Goal: Information Seeking & Learning: Learn about a topic

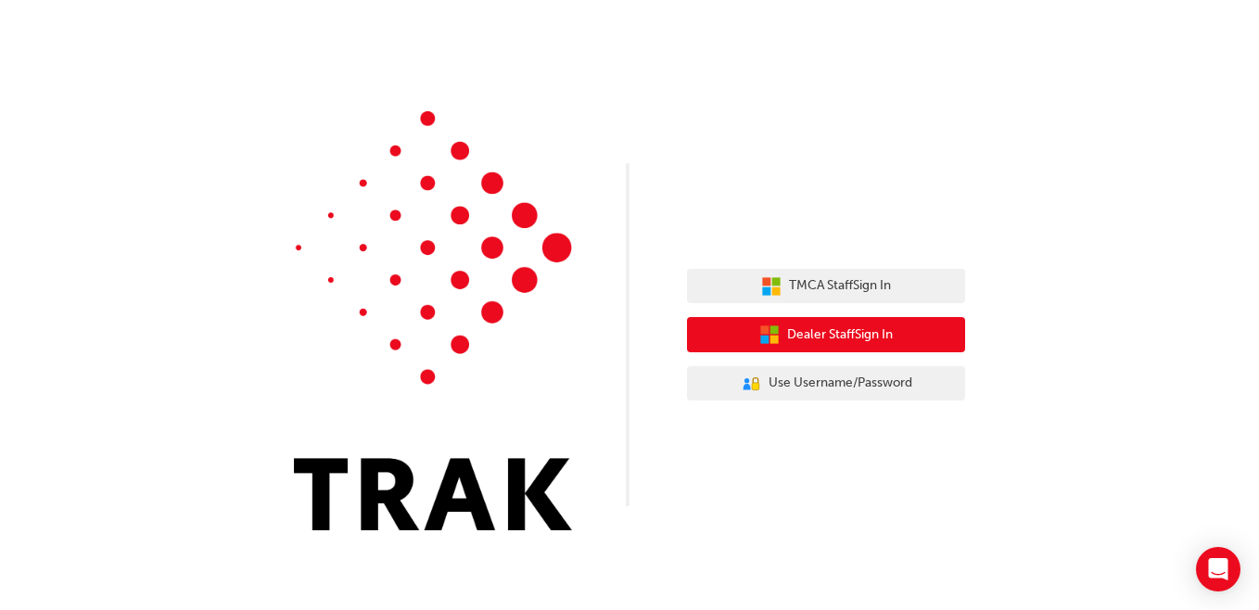
click at [821, 334] on span "Dealer Staff Sign In" at bounding box center [840, 335] width 106 height 21
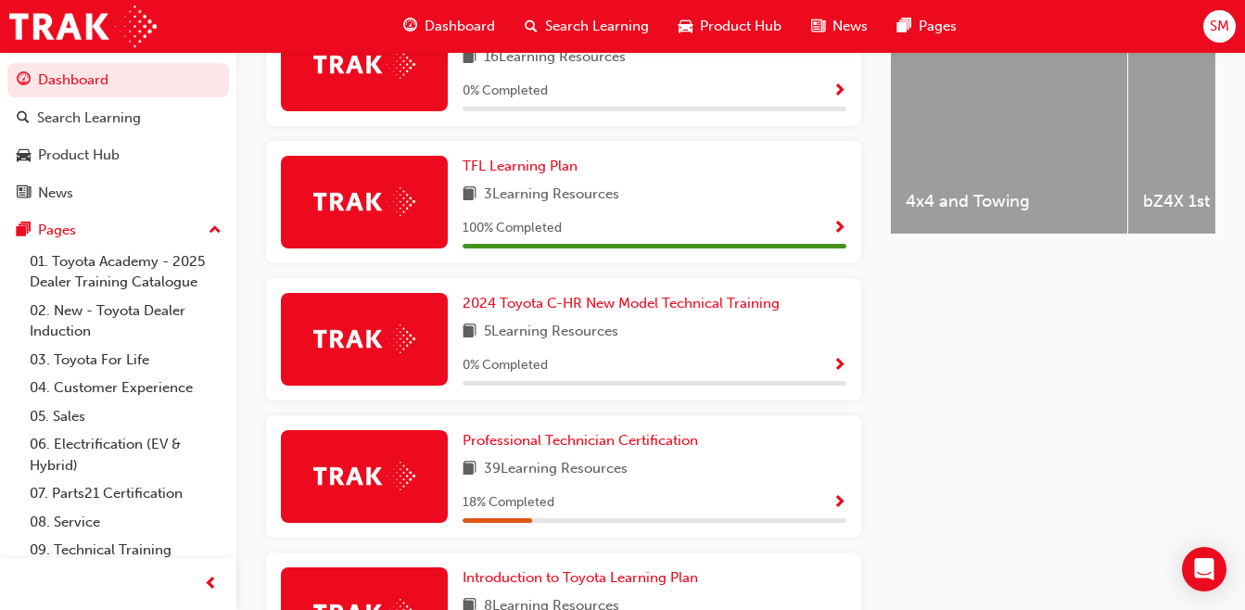
scroll to position [794, 0]
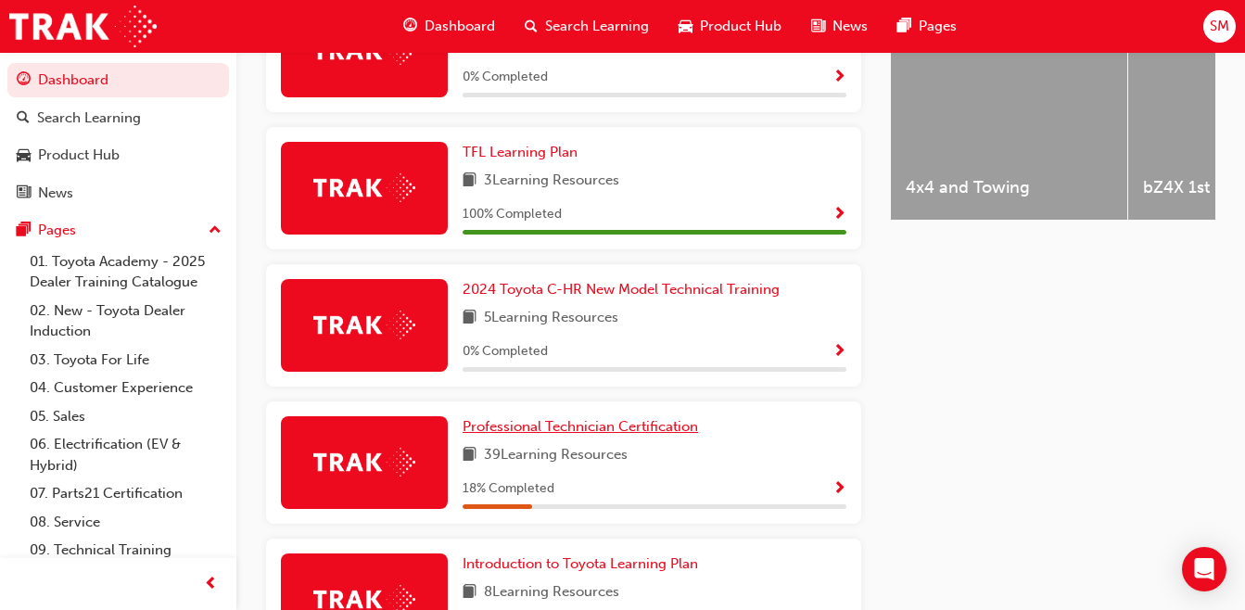
click at [696, 435] on span "Professional Technician Certification" at bounding box center [581, 426] width 236 height 17
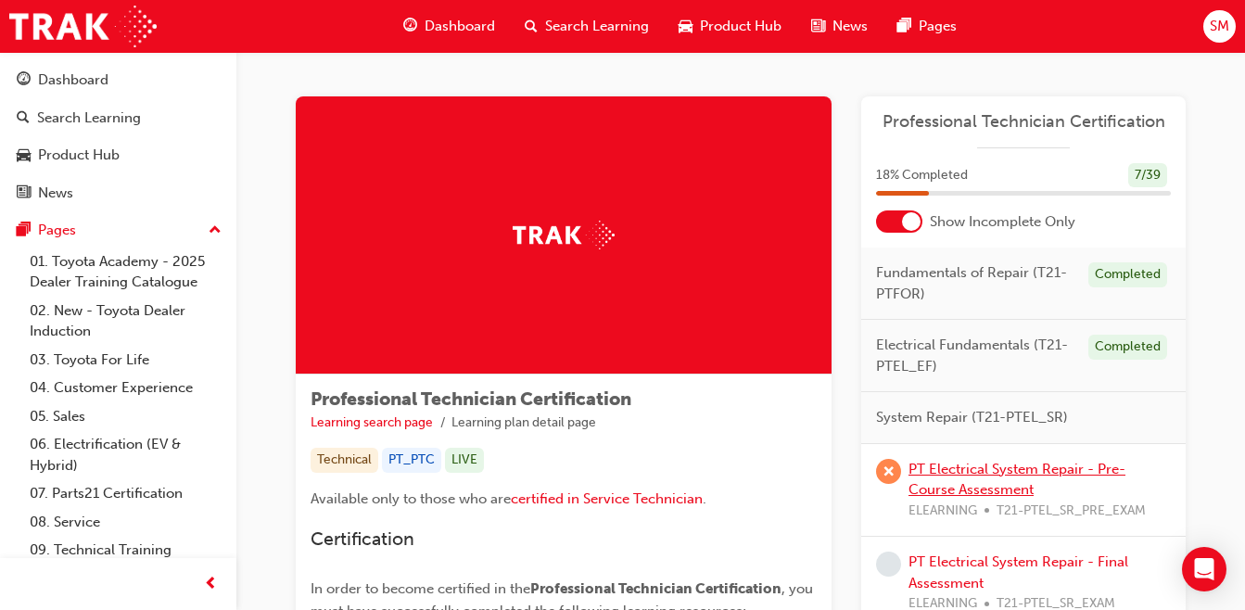
click at [957, 469] on link "PT Electrical System Repair - Pre-Course Assessment" at bounding box center [1017, 480] width 217 height 38
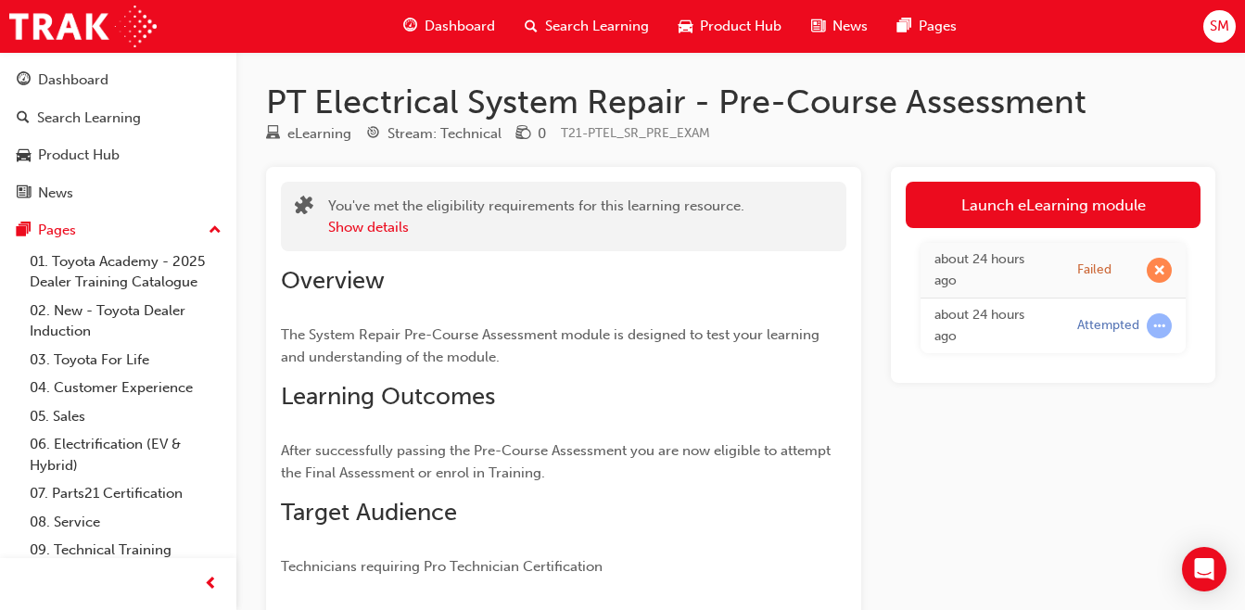
click at [1033, 219] on link "Launch eLearning module" at bounding box center [1053, 205] width 295 height 46
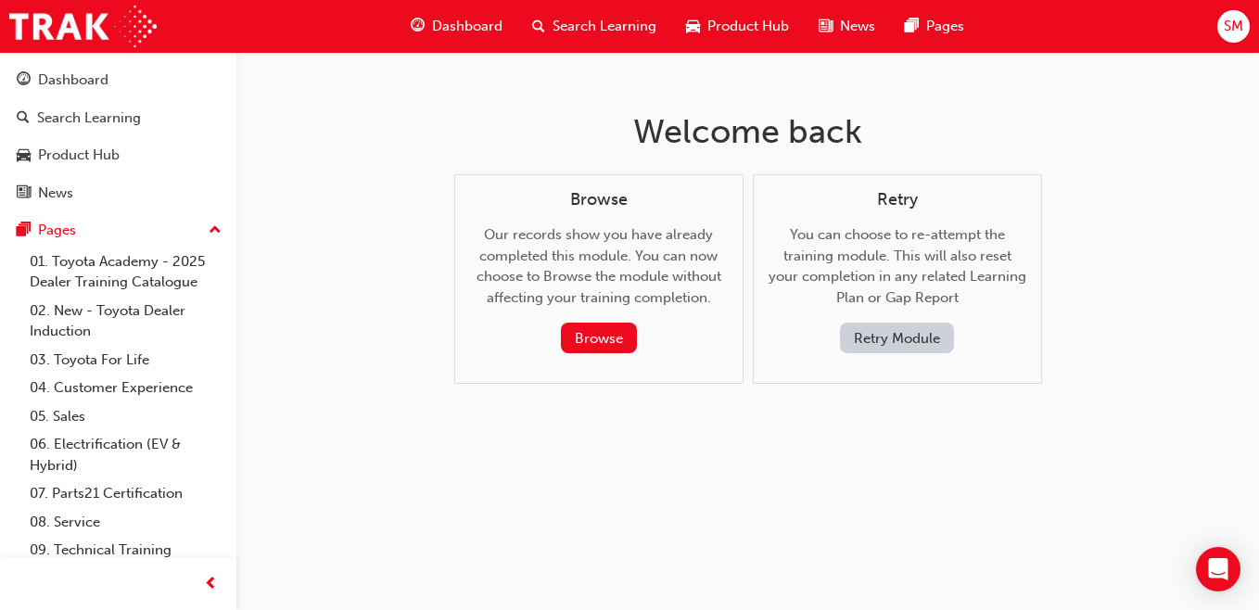
click at [904, 346] on button "Retry Module" at bounding box center [897, 338] width 114 height 31
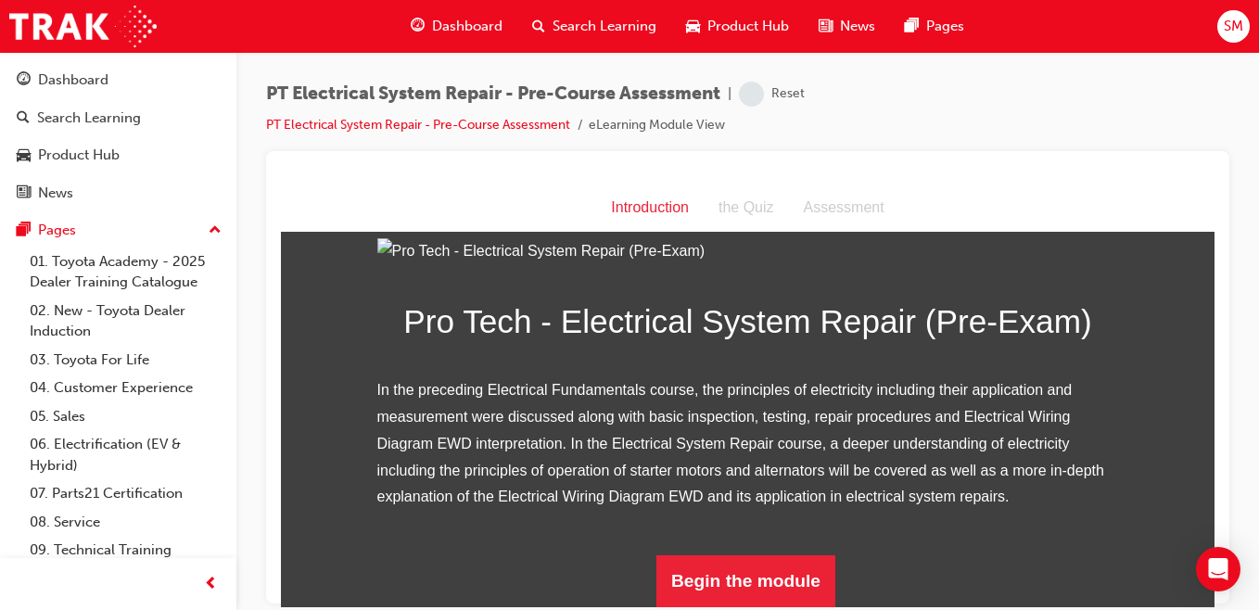
scroll to position [249, 0]
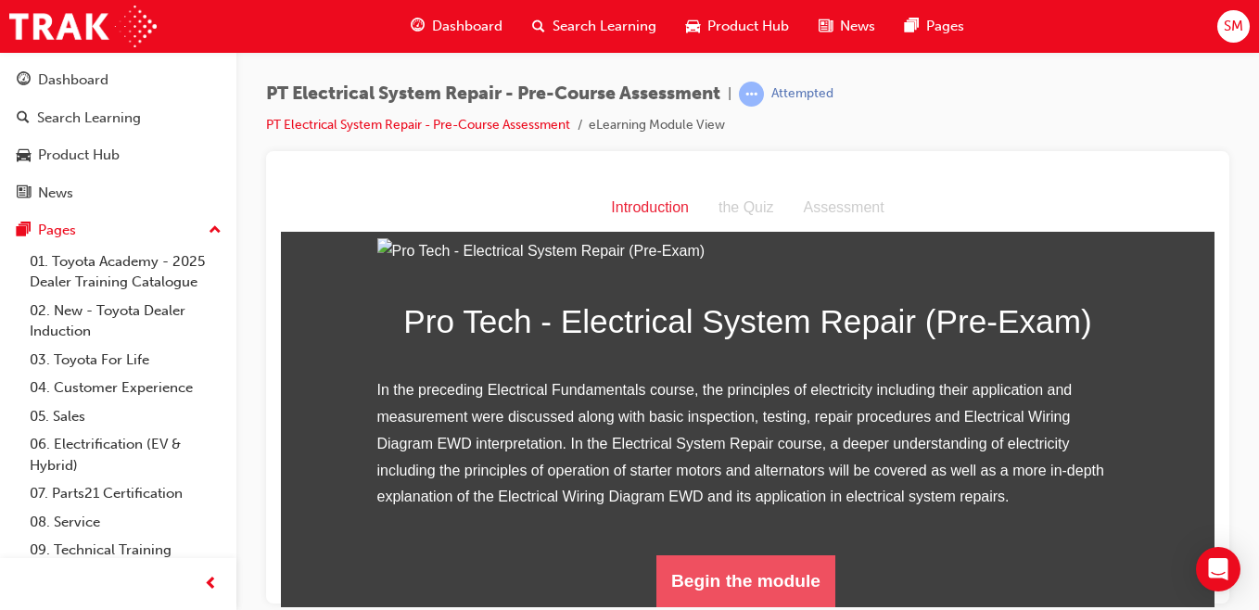
click at [770, 559] on button "Begin the module" at bounding box center [745, 581] width 179 height 52
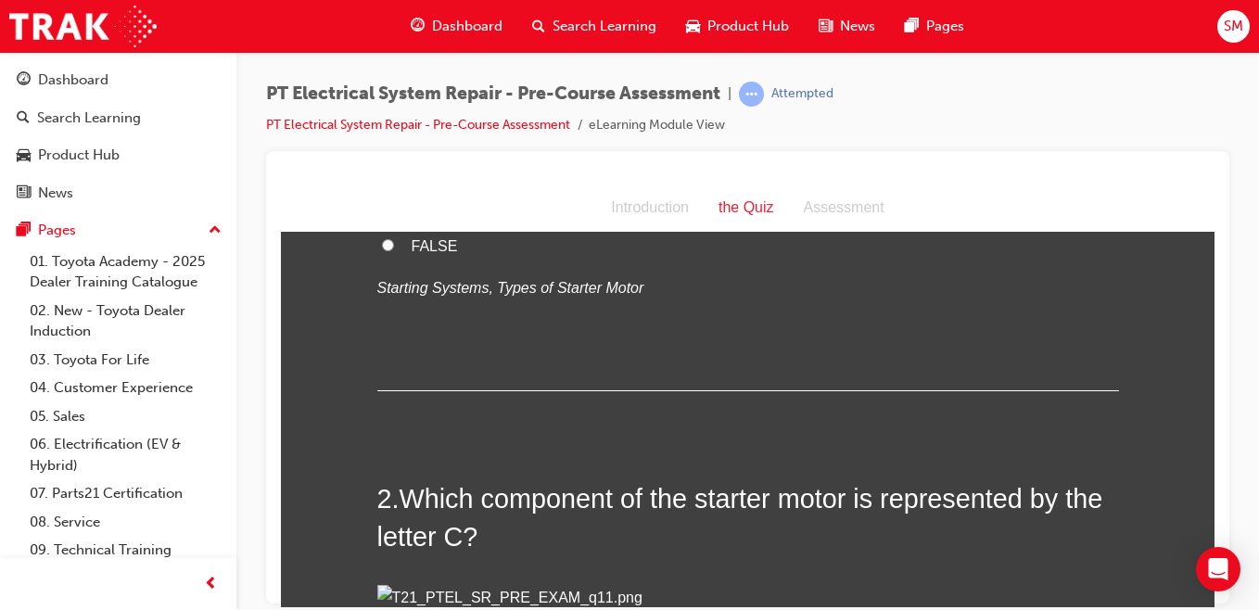
scroll to position [0, 0]
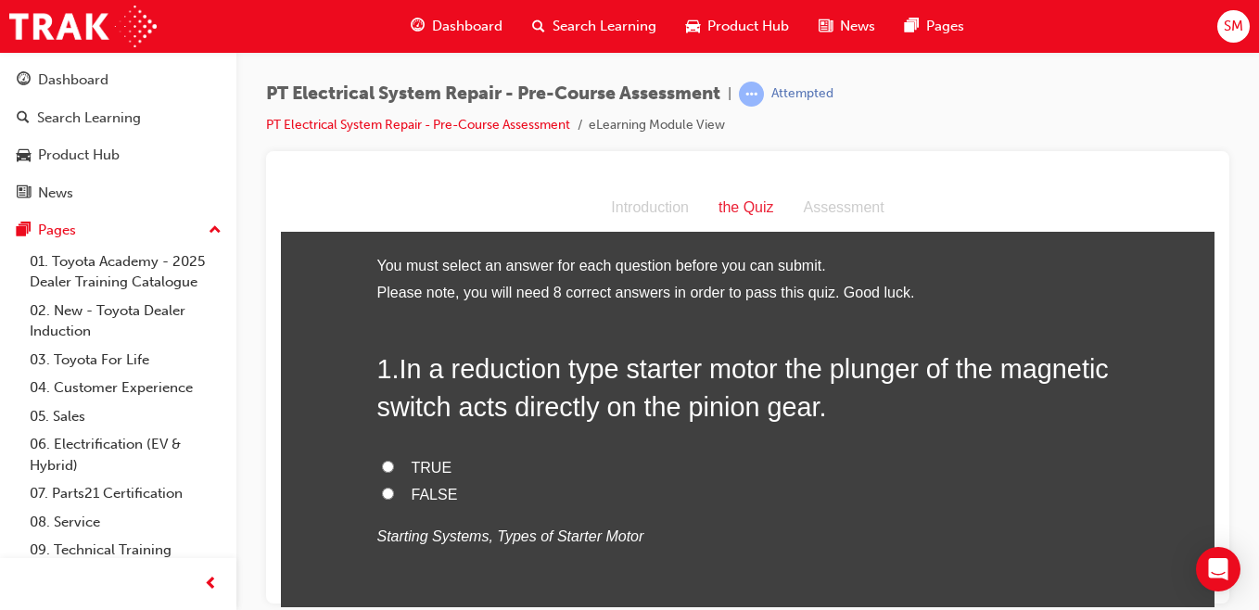
click at [802, 581] on div "1 . In a reduction type starter motor the plunger of the magnetic switch acts d…" at bounding box center [748, 494] width 742 height 289
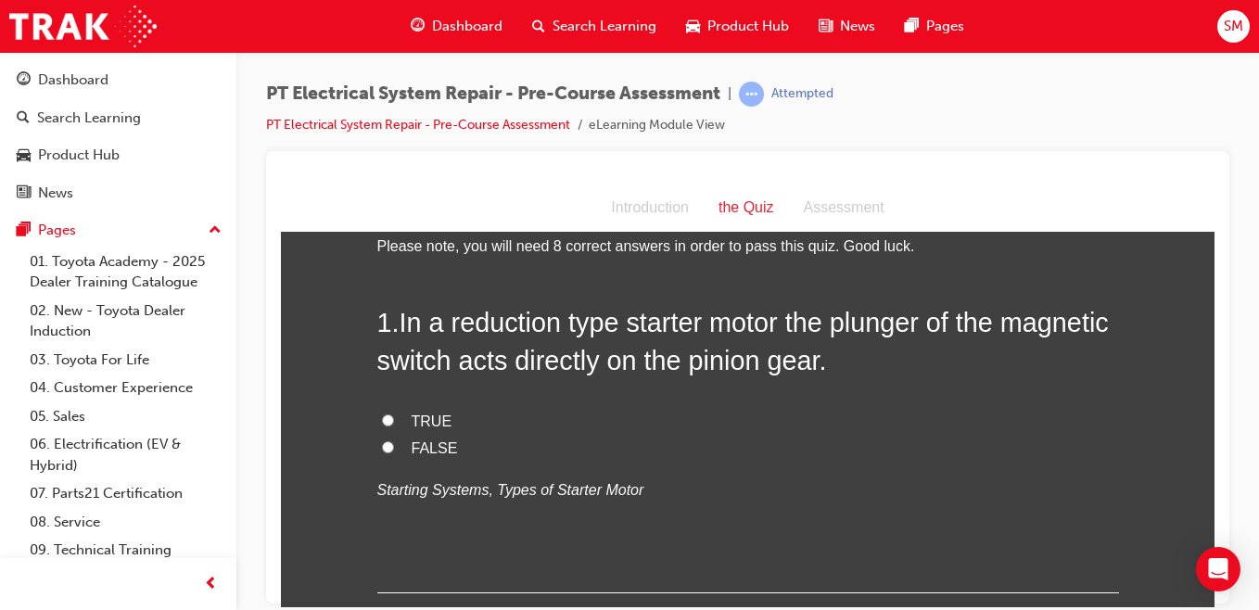
scroll to position [51, 0]
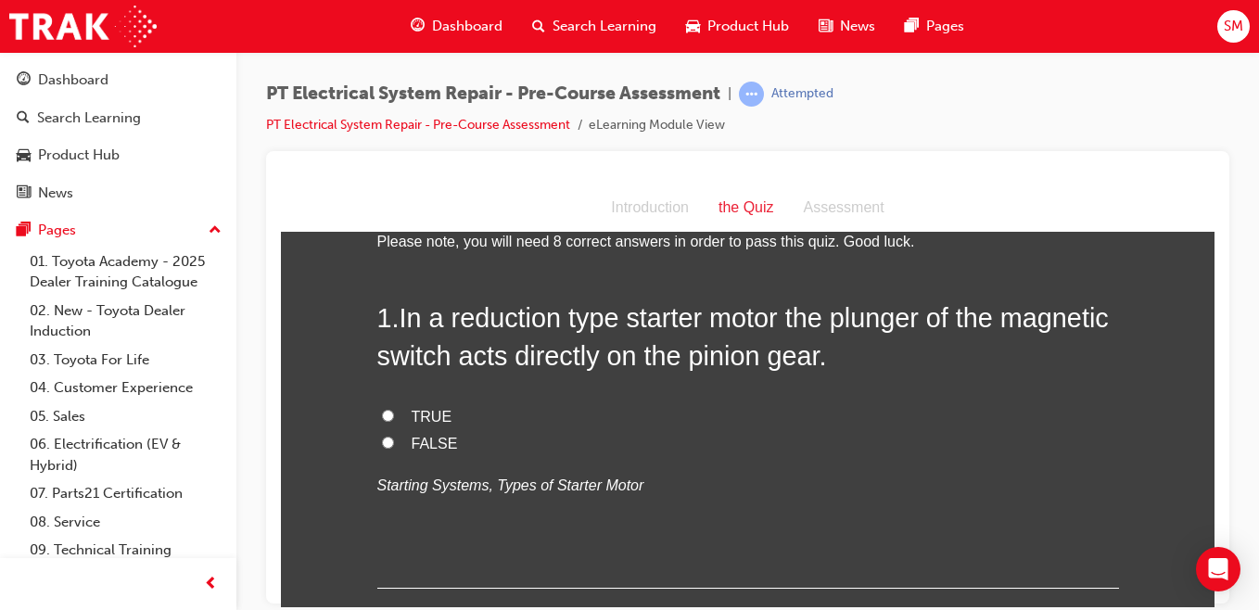
click at [932, 247] on li "Please note, you will need 8 correct answers in order to pass this quiz. Good l…" at bounding box center [748, 241] width 742 height 27
click at [383, 442] on input "FALSE" at bounding box center [388, 442] width 12 height 12
radio input "true"
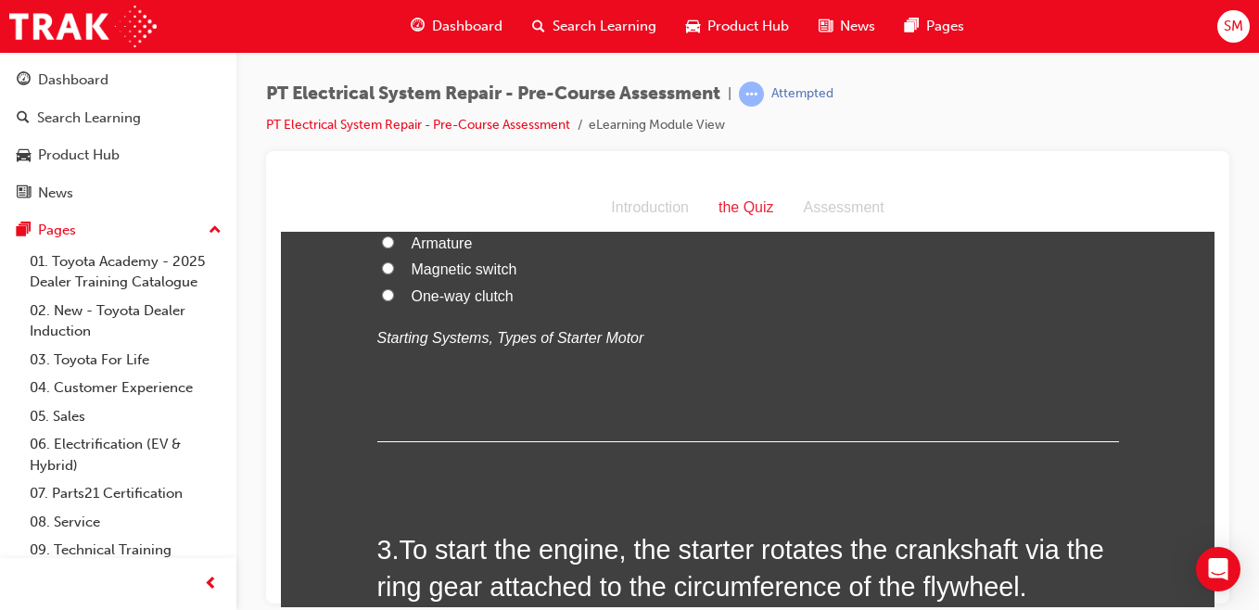
scroll to position [672, 0]
click at [213, 588] on span "prev-icon" at bounding box center [211, 584] width 14 height 23
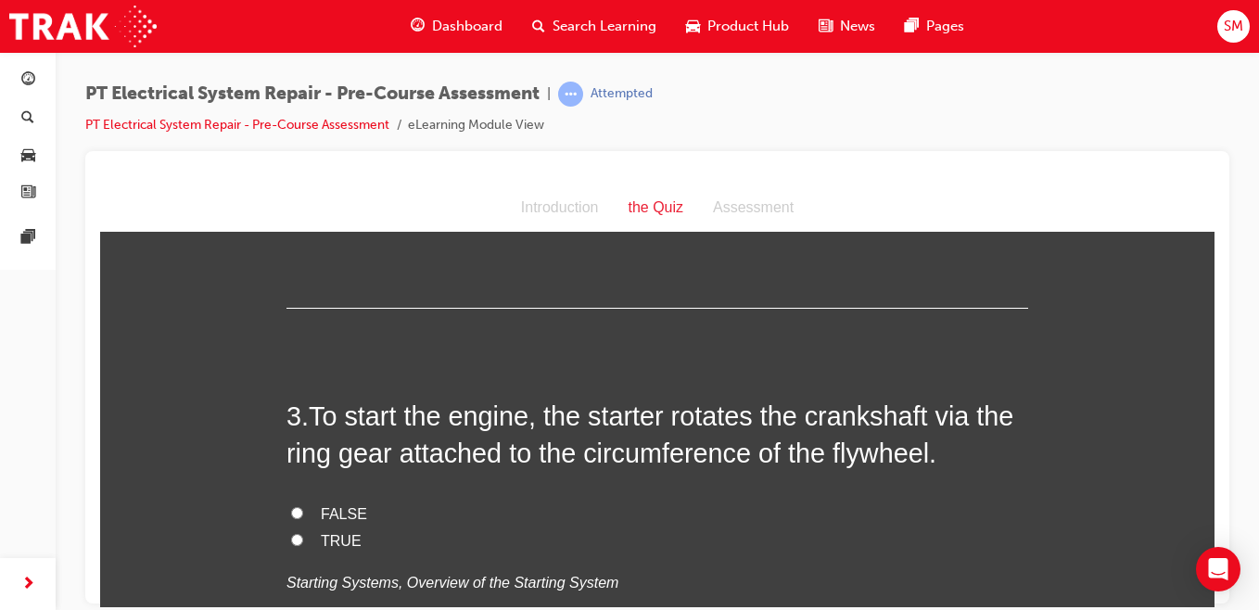
scroll to position [791, 0]
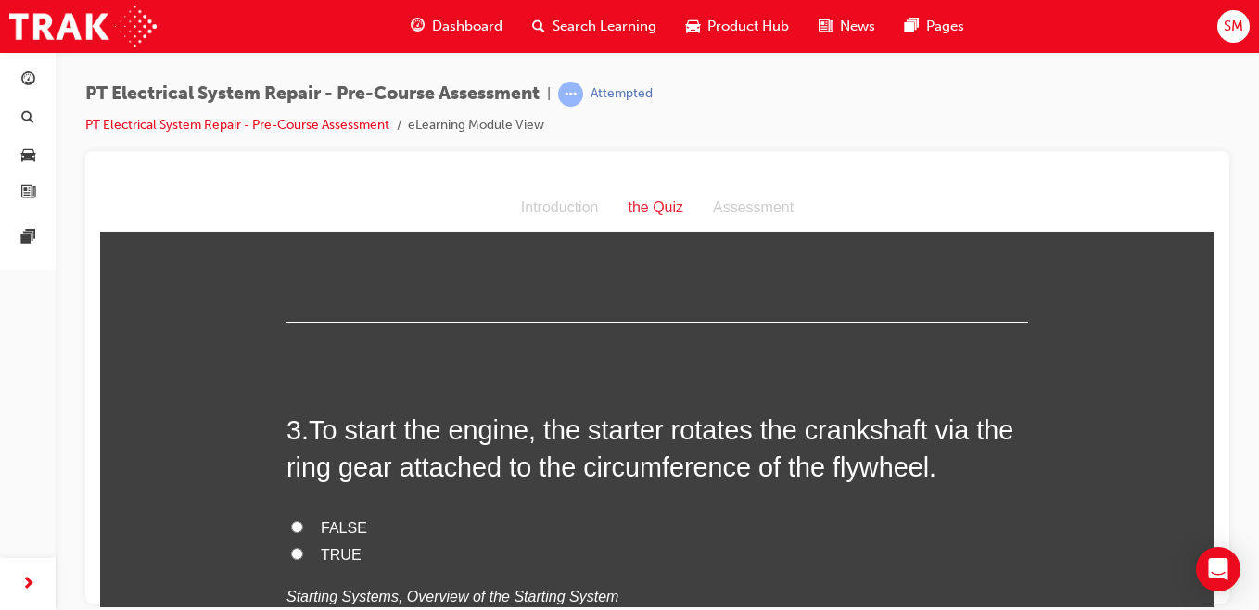
click at [291, 101] on input "Planetary gear" at bounding box center [297, 95] width 12 height 12
radio input "true"
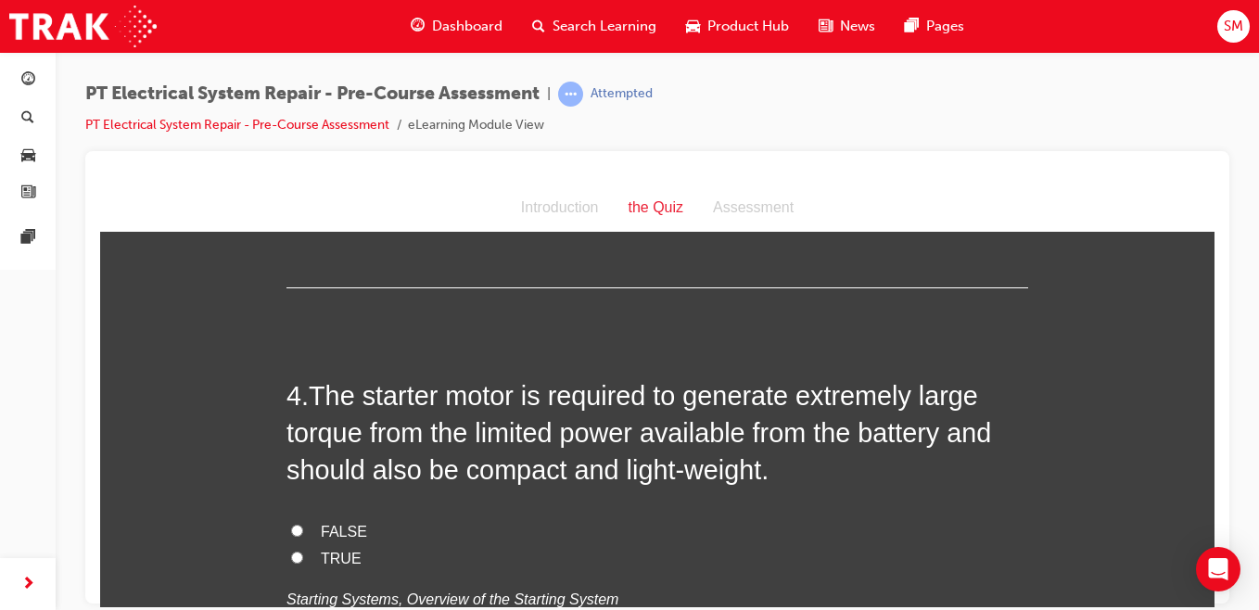
scroll to position [1211, 0]
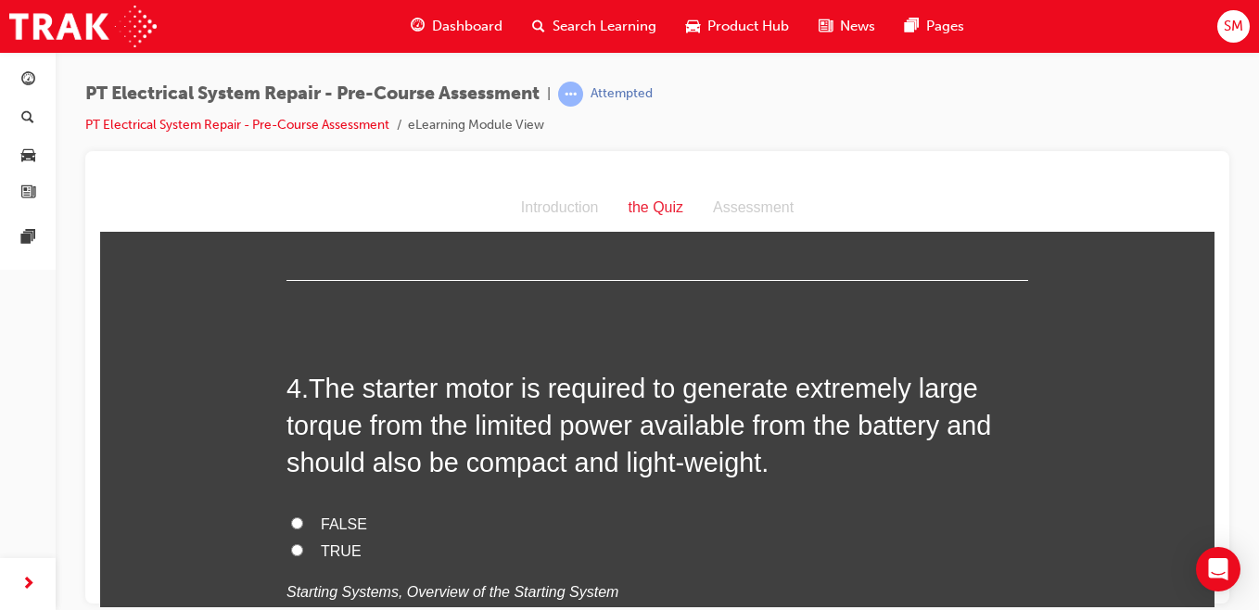
click at [292, 139] on input "TRUE" at bounding box center [297, 133] width 12 height 12
radio input "true"
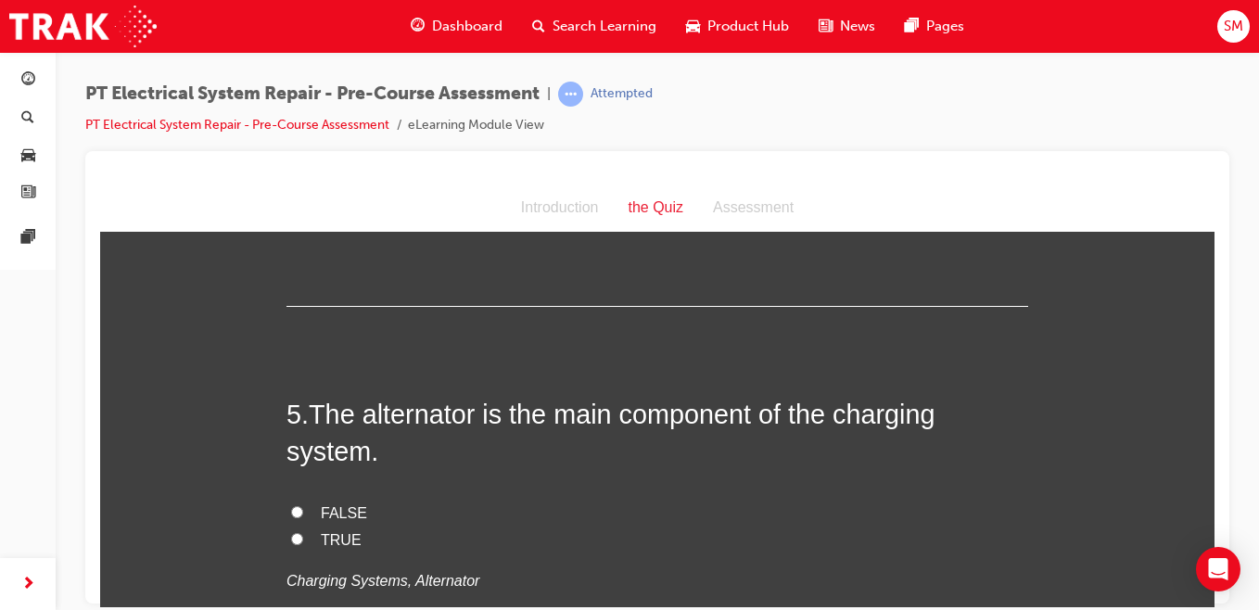
scroll to position [1607, 0]
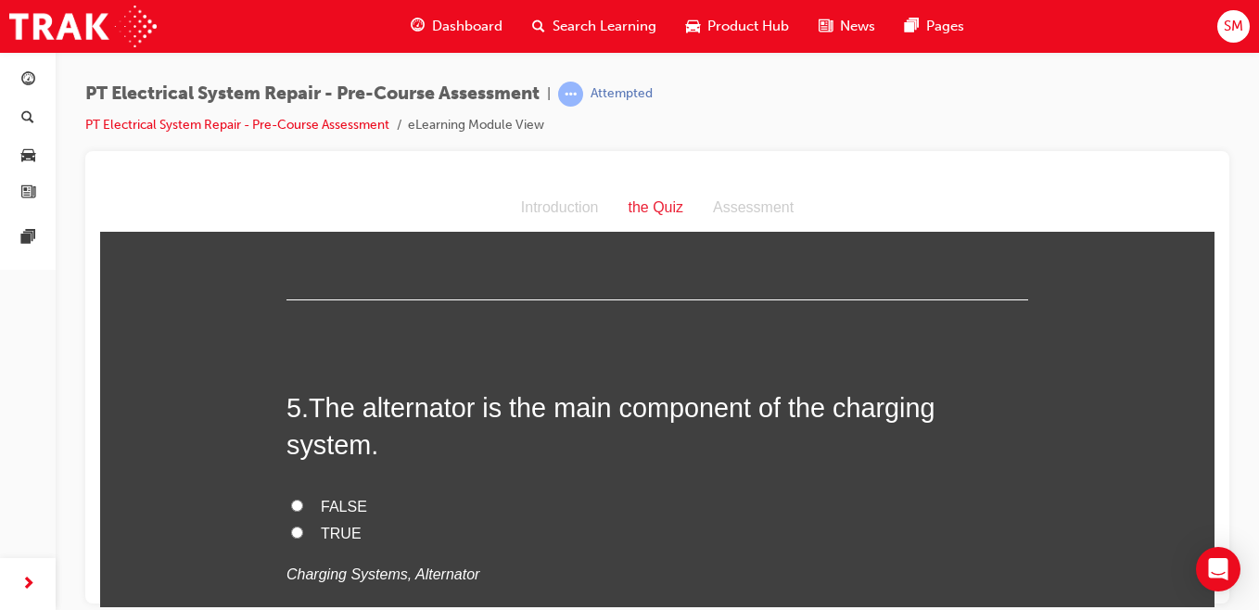
click at [292, 159] on input "TRUE" at bounding box center [297, 153] width 12 height 12
radio input "true"
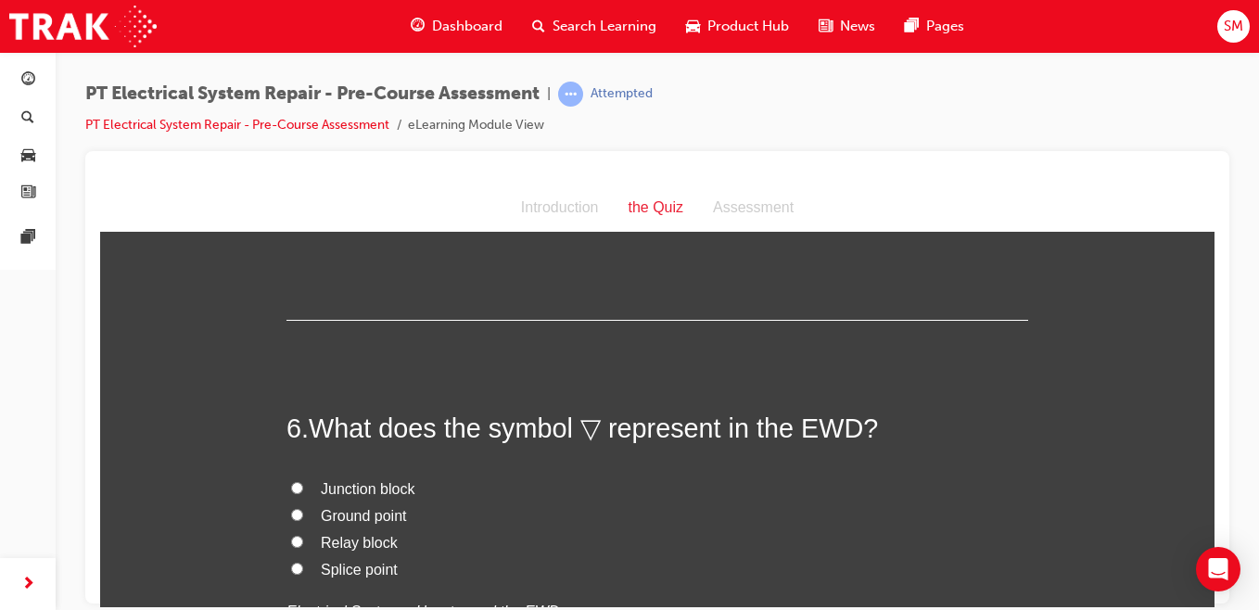
scroll to position [1966, 0]
click at [291, 179] on input "TRUE" at bounding box center [297, 173] width 12 height 12
radio input "true"
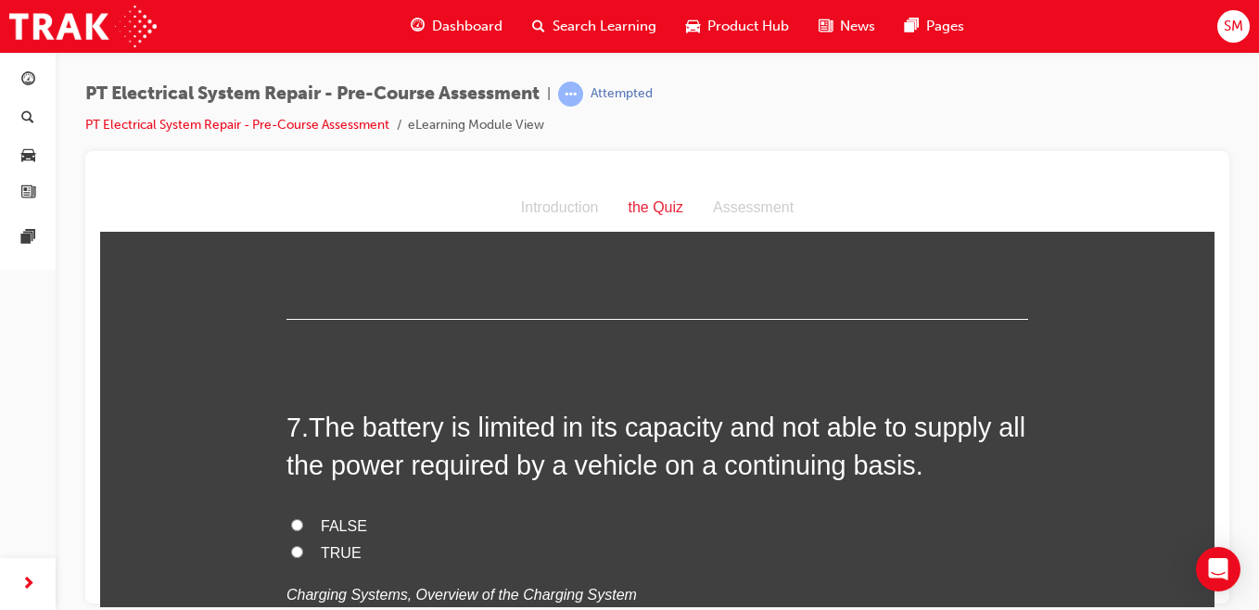
scroll to position [2362, 0]
click at [340, 126] on span "Ground point" at bounding box center [364, 118] width 86 height 16
click at [303, 123] on input "Ground point" at bounding box center [297, 117] width 12 height 12
radio input "true"
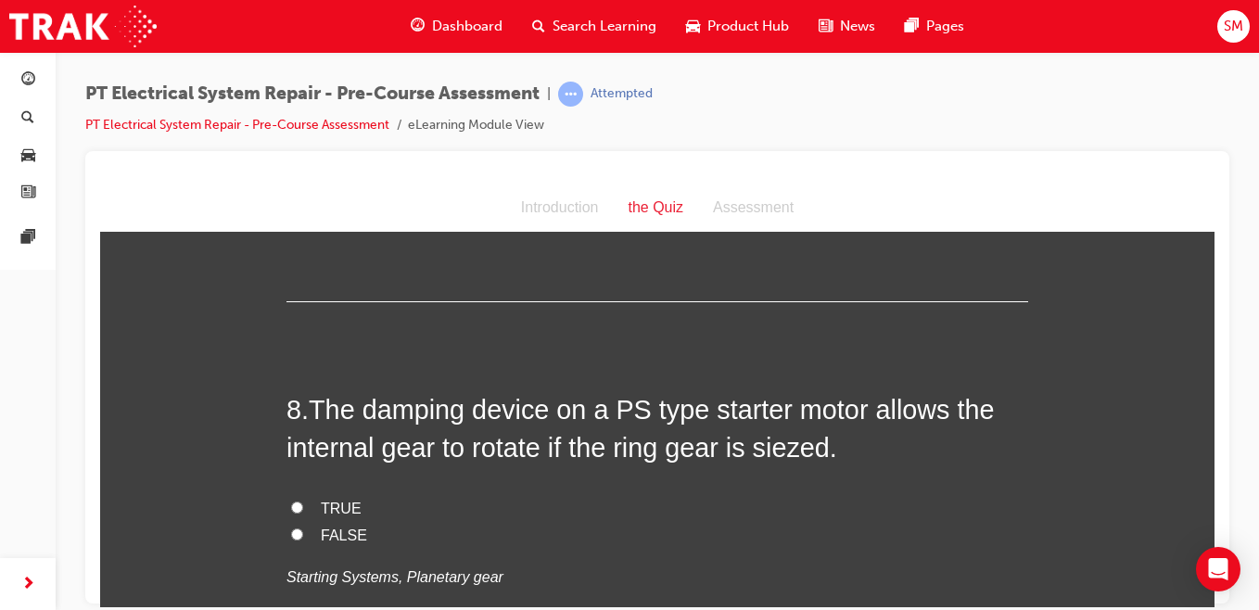
scroll to position [2762, 0]
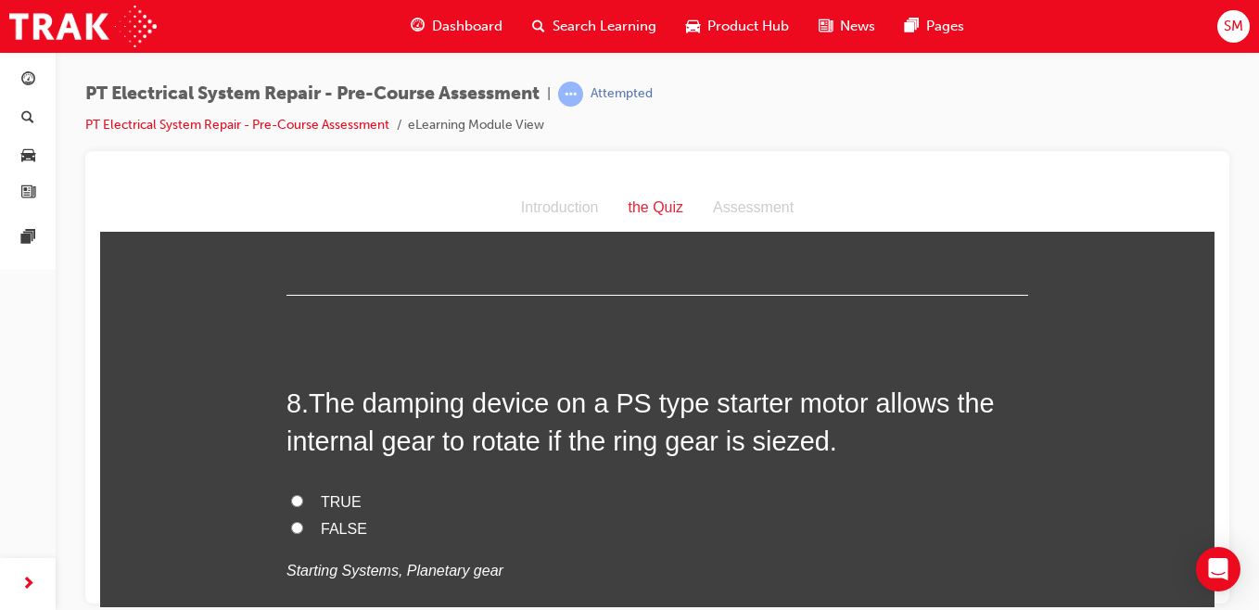
click at [291, 155] on input "TRUE" at bounding box center [297, 149] width 12 height 12
radio input "true"
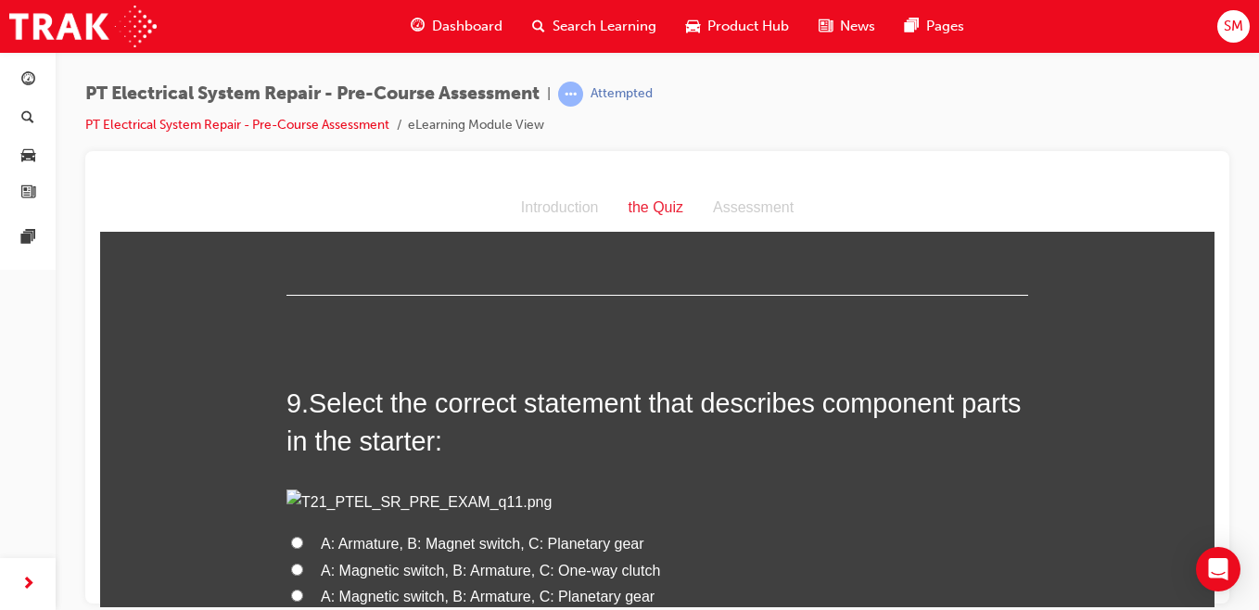
scroll to position [3150, 0]
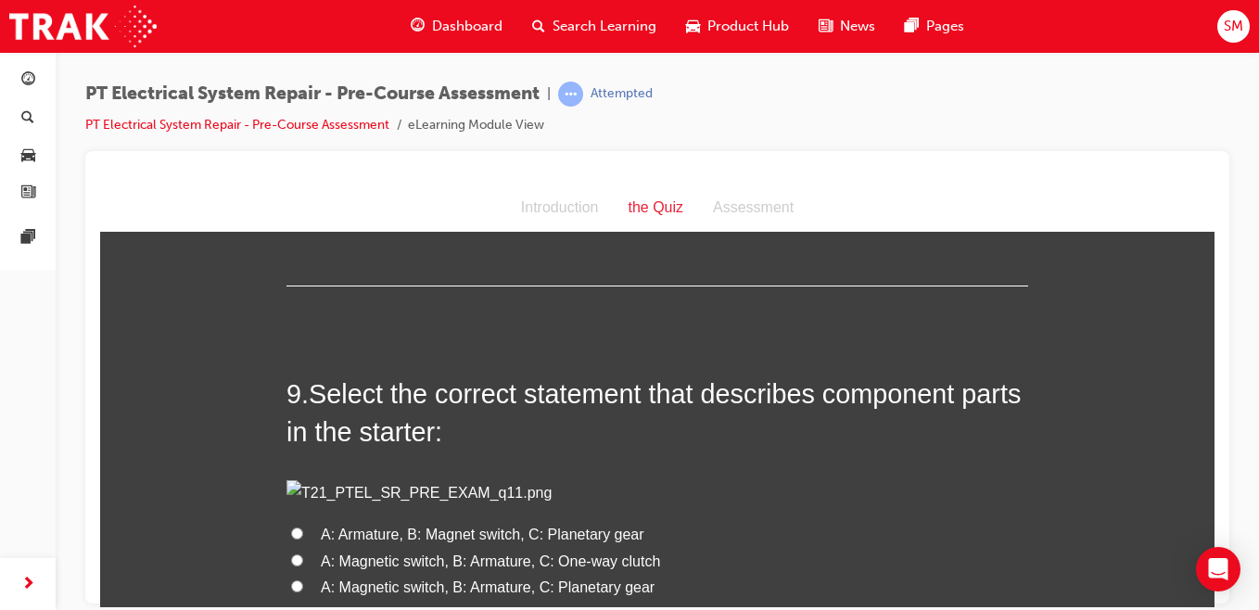
click at [291, 119] on input "TRUE" at bounding box center [297, 113] width 12 height 12
radio input "true"
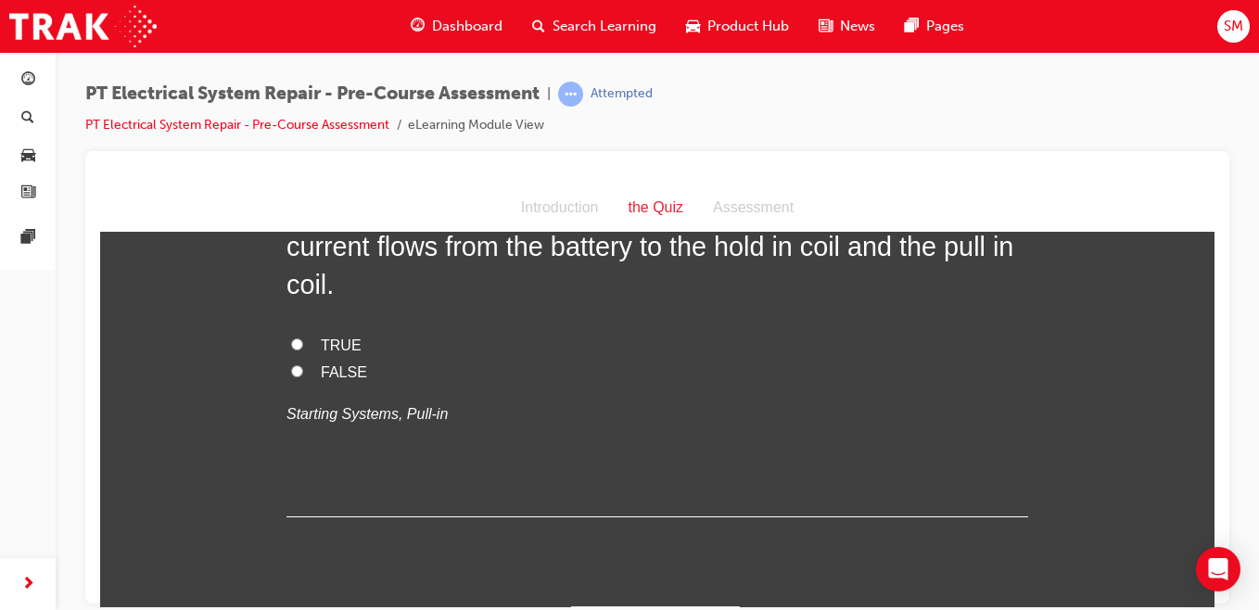
scroll to position [3782, 0]
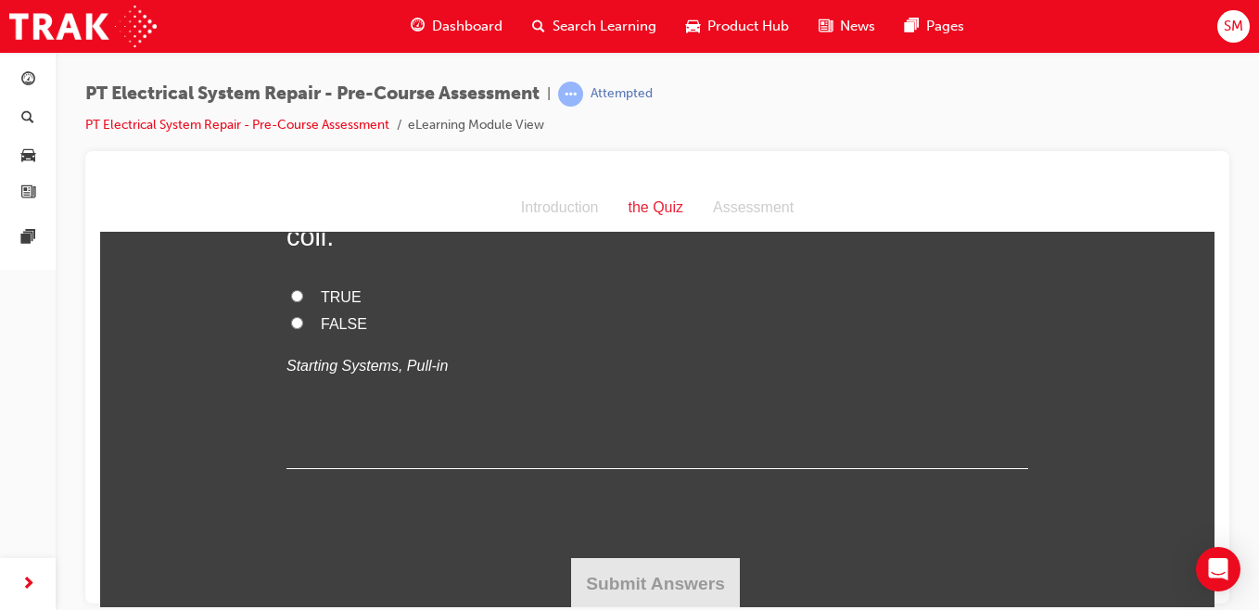
radio input "true"
click at [291, 325] on input "FALSE" at bounding box center [297, 319] width 12 height 12
radio input "true"
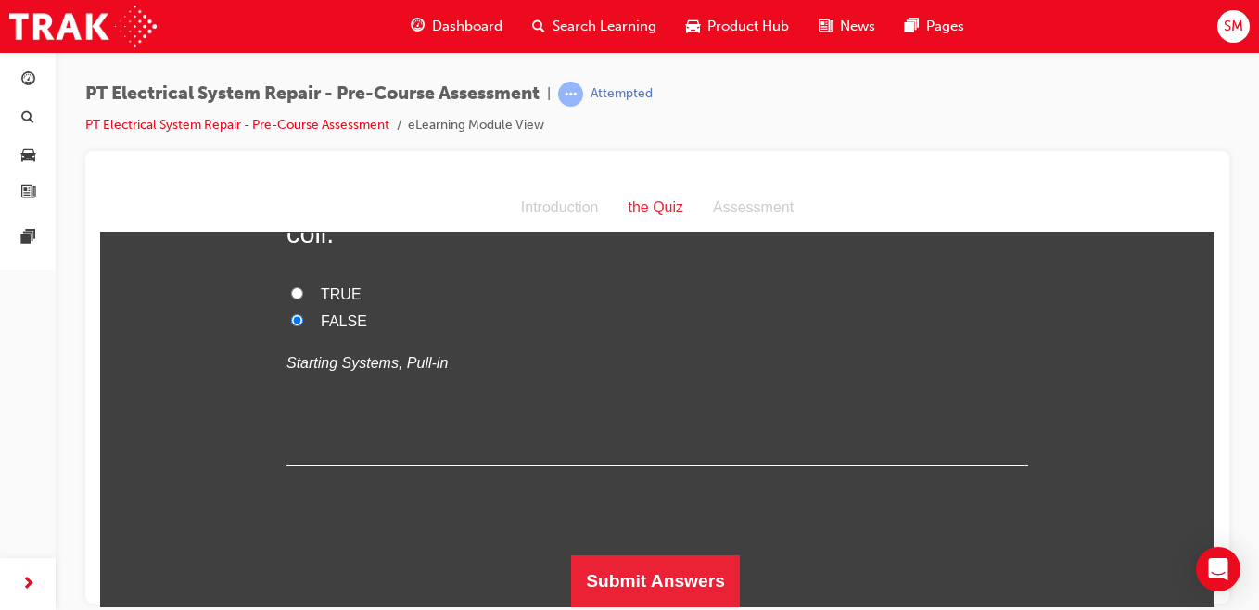
click at [291, 299] on input "TRUE" at bounding box center [297, 293] width 12 height 12
radio input "true"
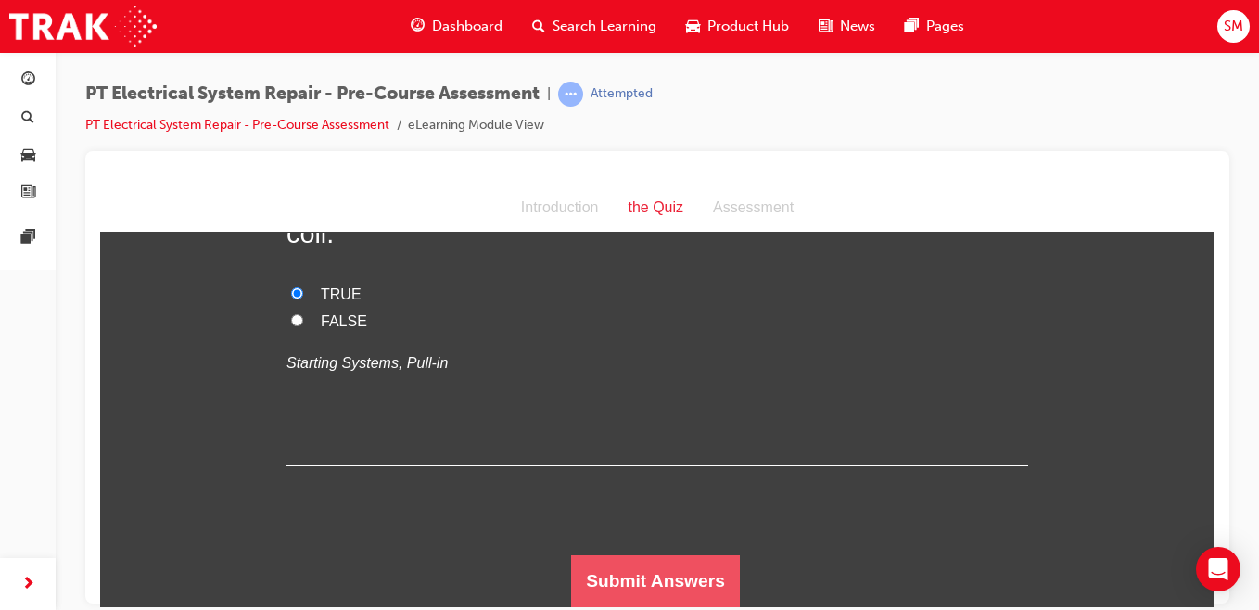
click at [664, 596] on button "Submit Answers" at bounding box center [655, 581] width 169 height 52
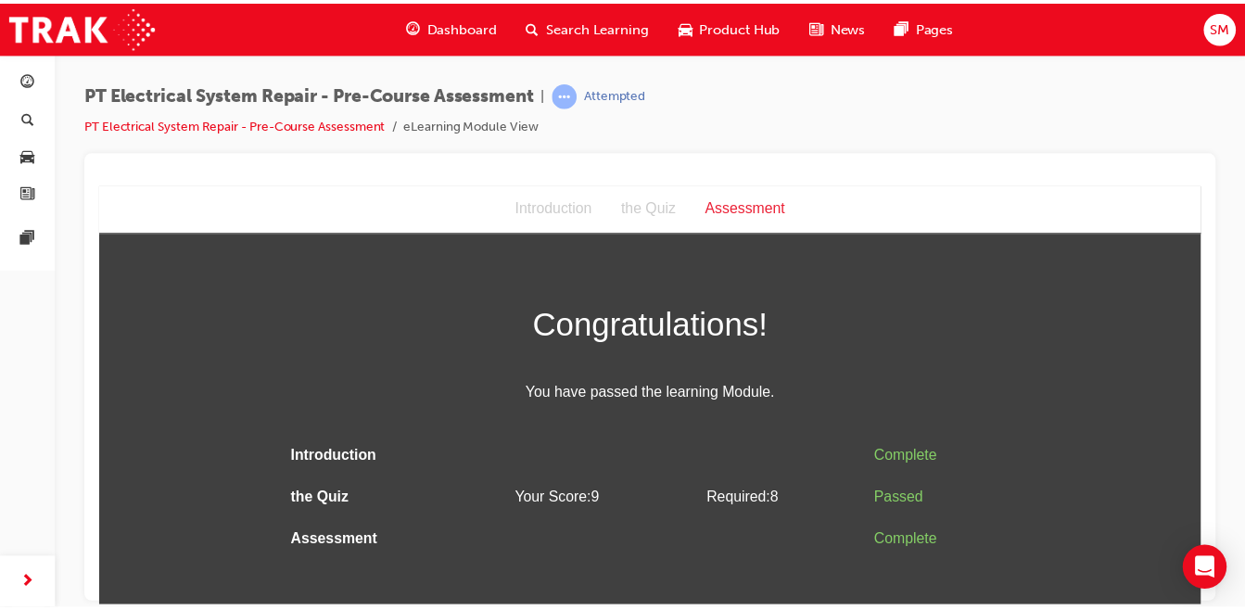
scroll to position [0, 0]
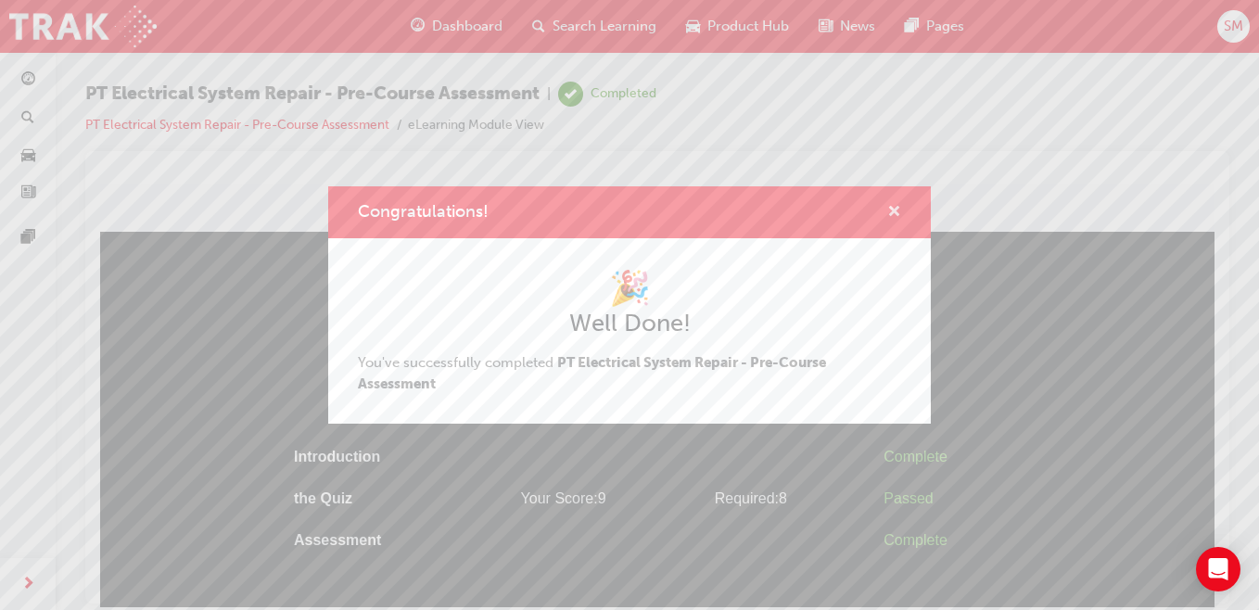
click at [897, 209] on span "cross-icon" at bounding box center [894, 213] width 14 height 17
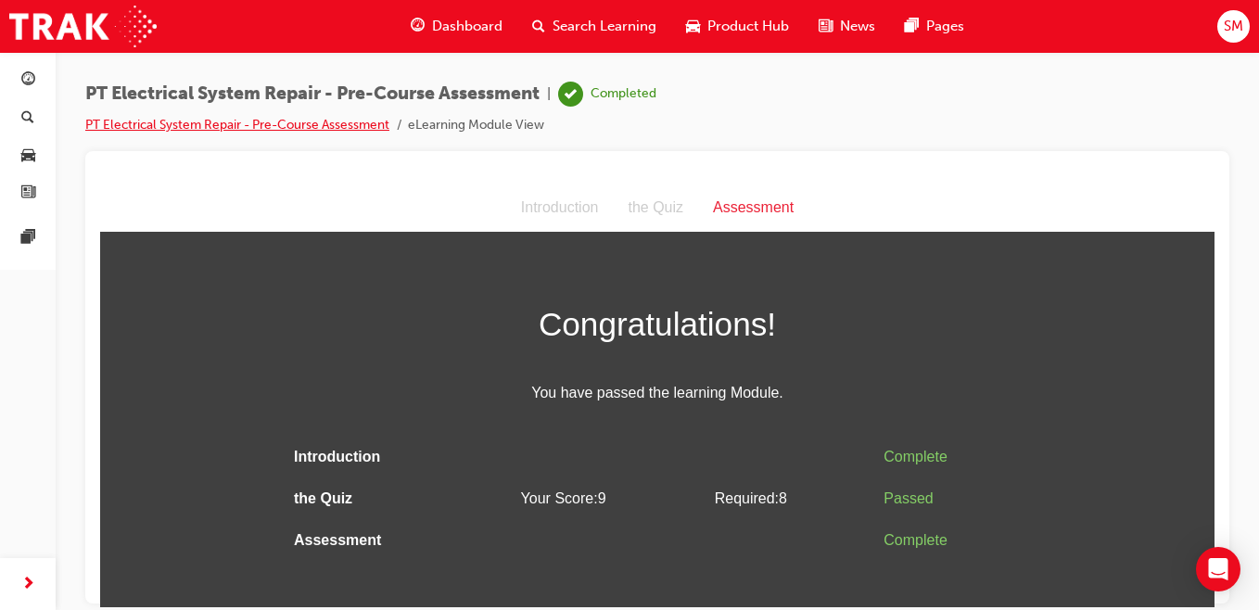
click at [287, 124] on link "PT Electrical System Repair - Pre-Course Assessment" at bounding box center [237, 125] width 304 height 16
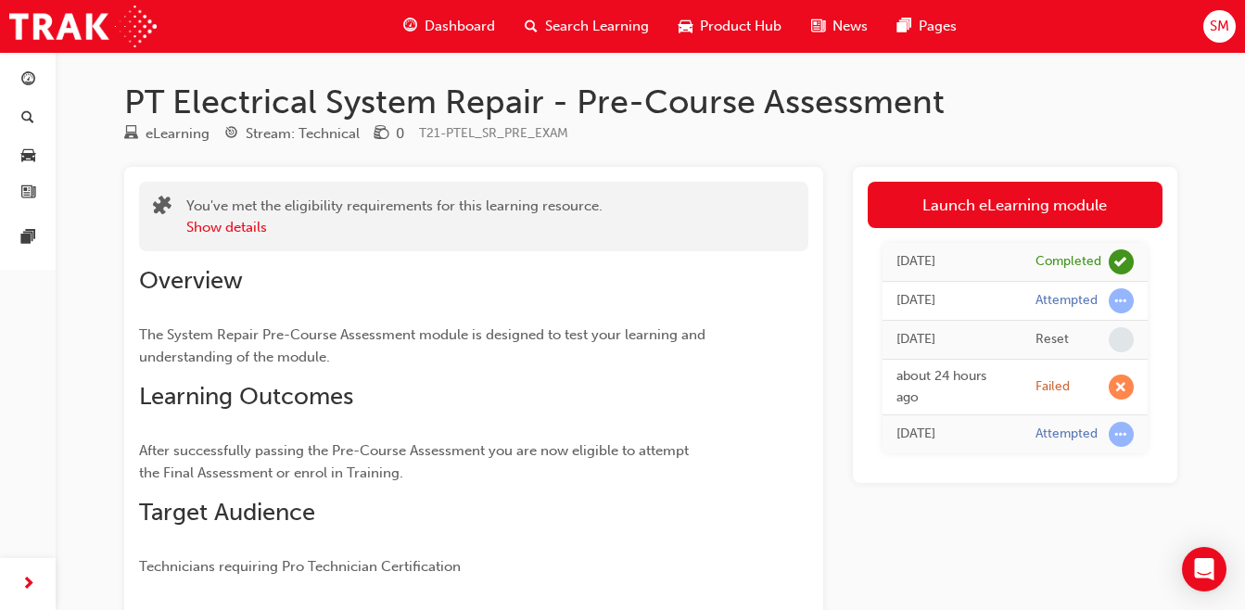
click at [428, 23] on span "Dashboard" at bounding box center [460, 26] width 70 height 21
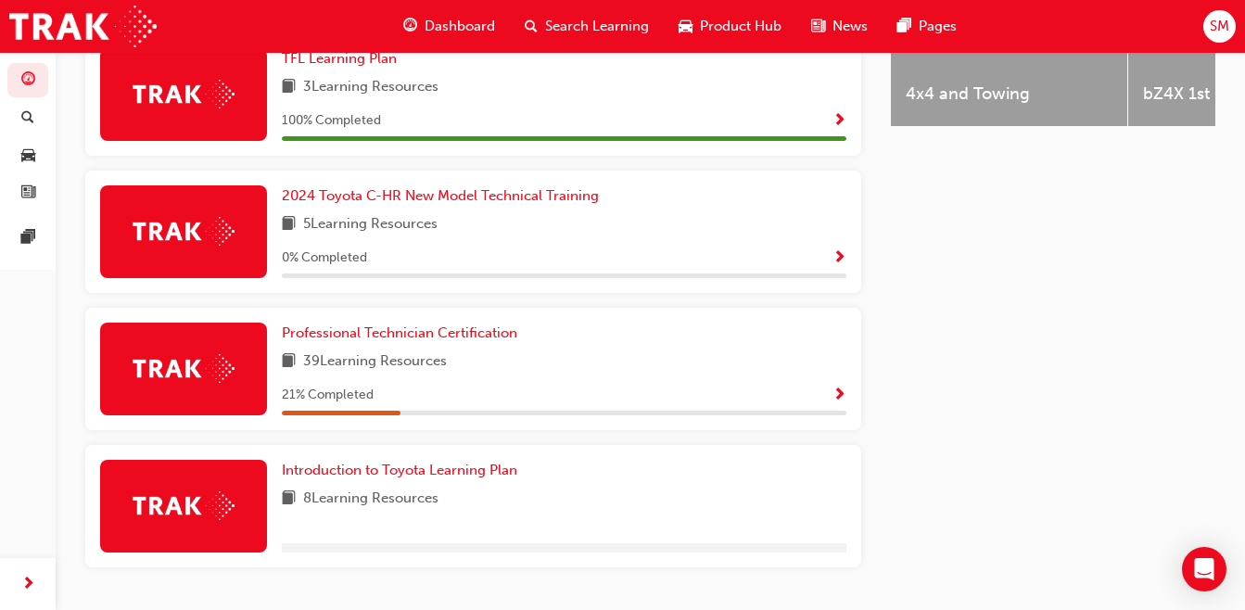
scroll to position [943, 0]
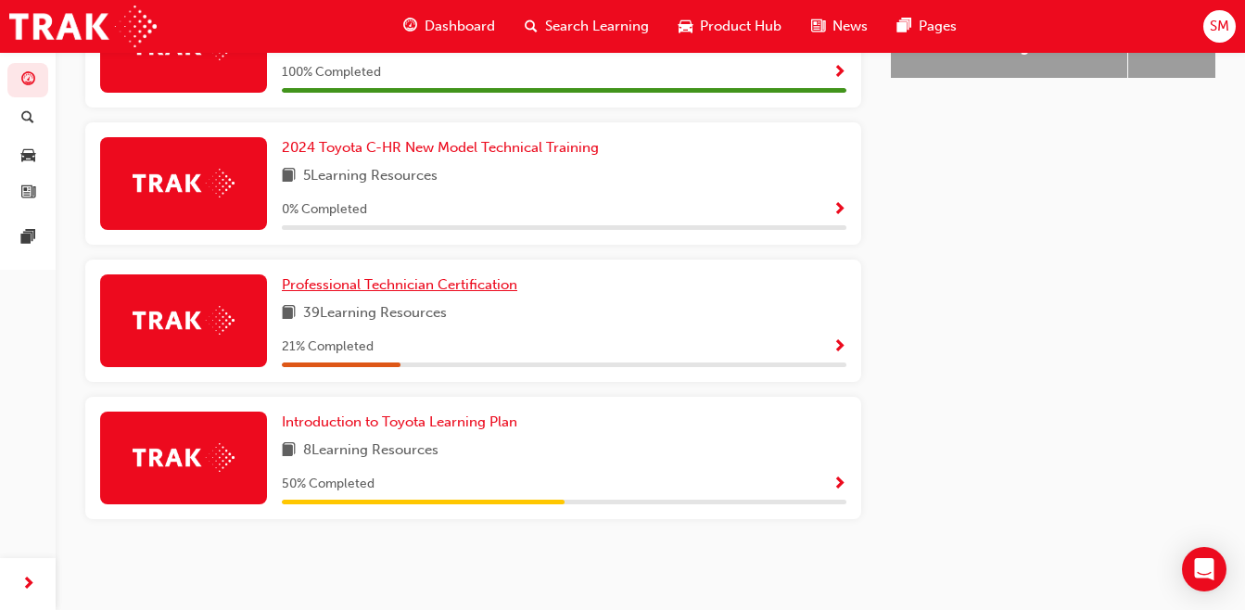
click at [465, 287] on span "Professional Technician Certification" at bounding box center [400, 284] width 236 height 17
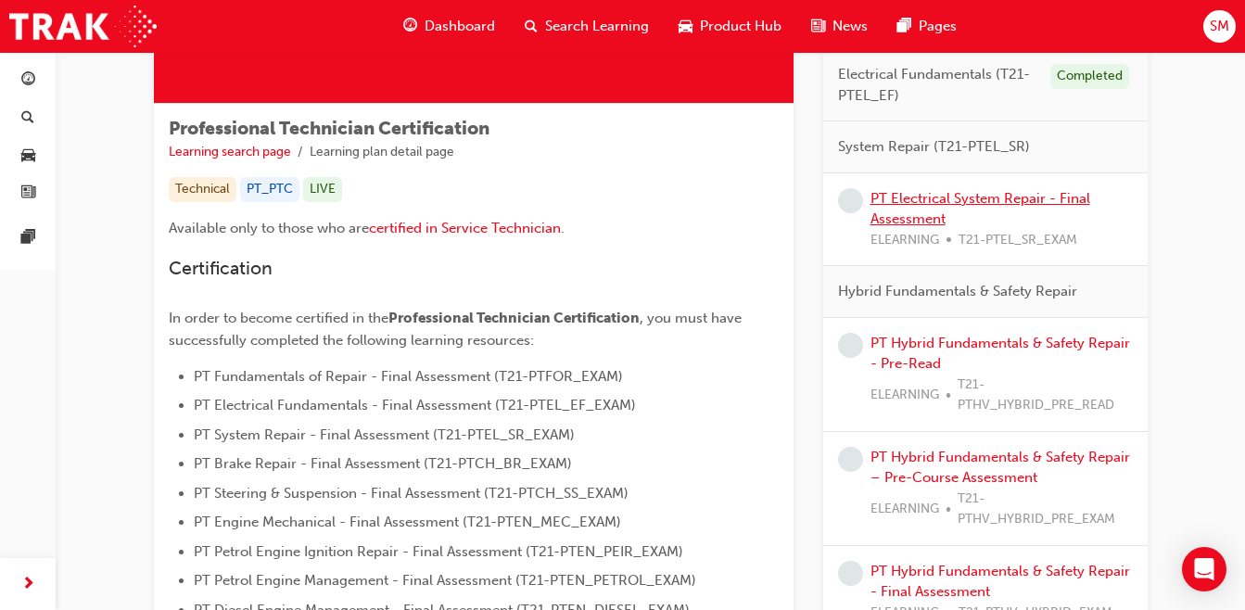
click at [944, 193] on link "PT Electrical System Repair - Final Assessment" at bounding box center [981, 209] width 220 height 38
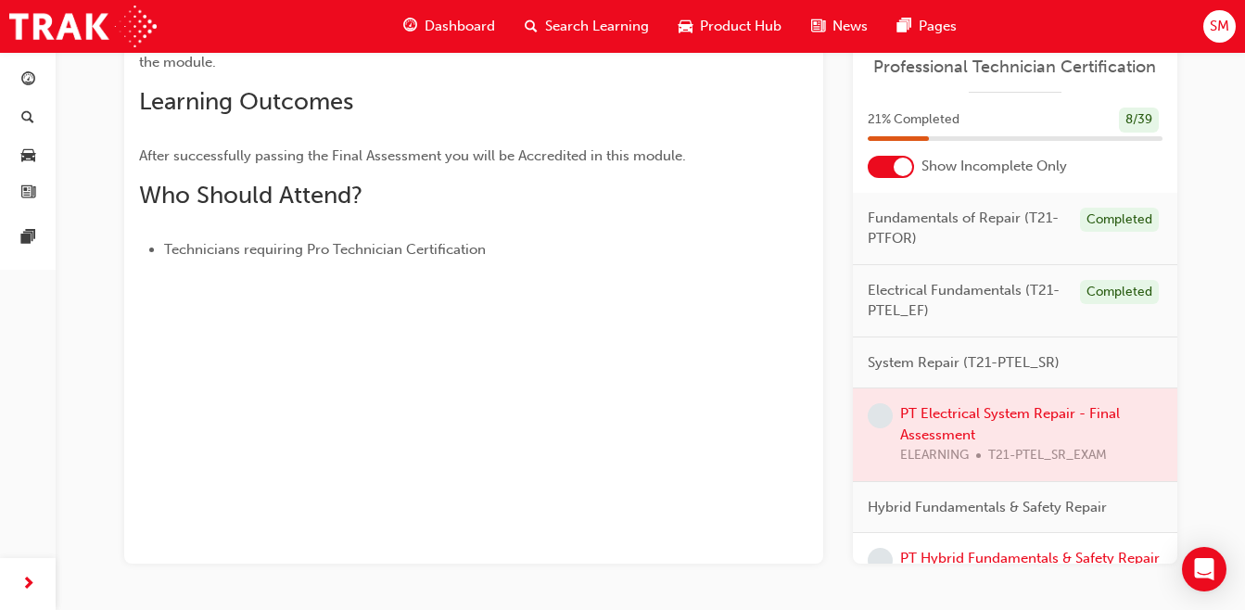
scroll to position [307, 0]
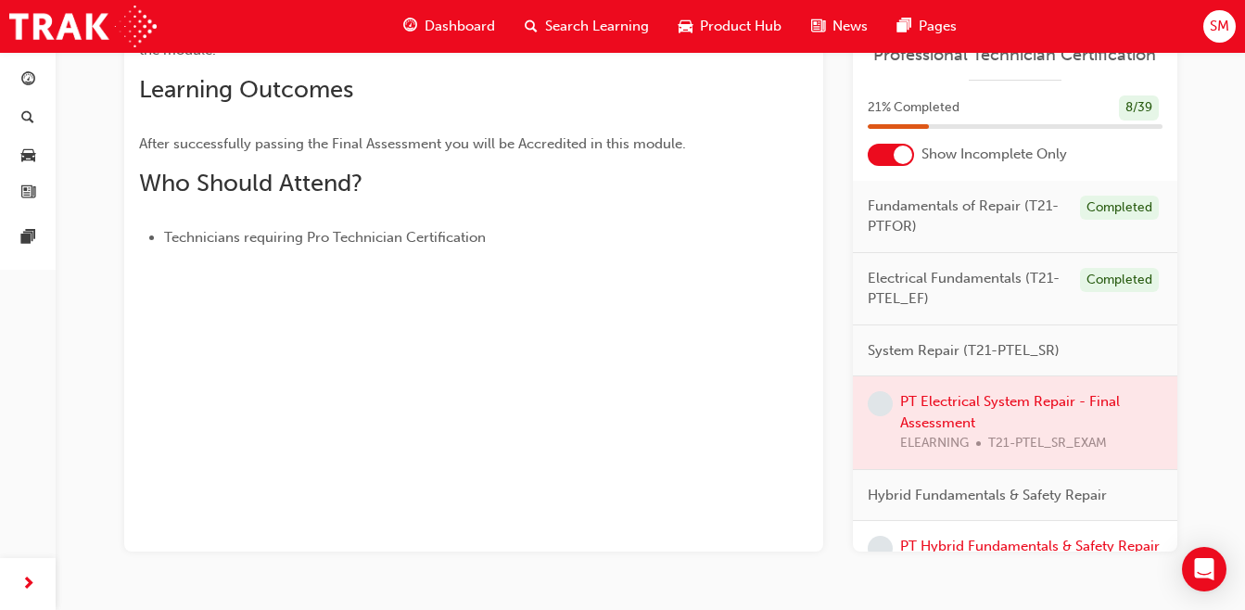
click at [953, 410] on div at bounding box center [1015, 422] width 325 height 93
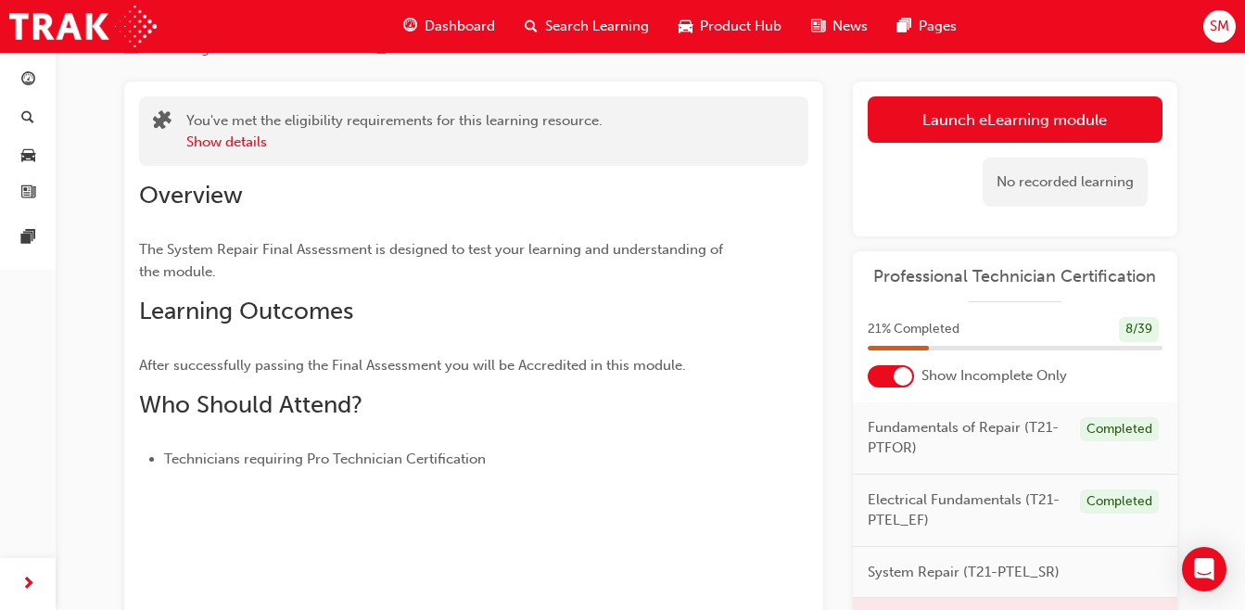
scroll to position [18, 0]
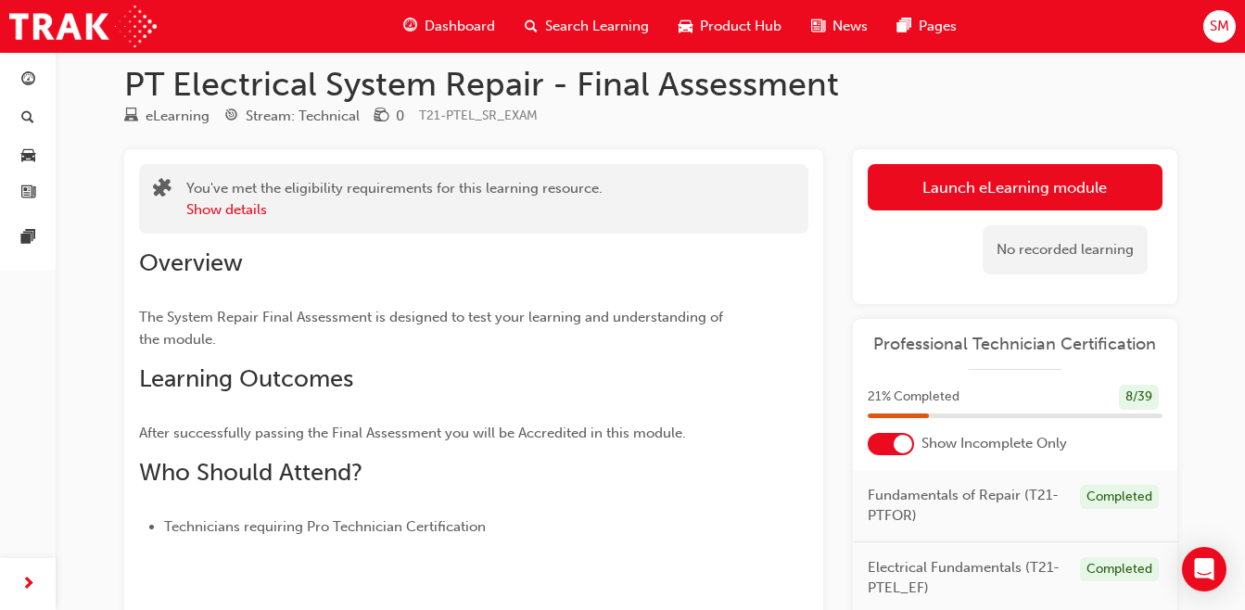
click at [1133, 186] on link "Launch eLearning module" at bounding box center [1015, 187] width 295 height 46
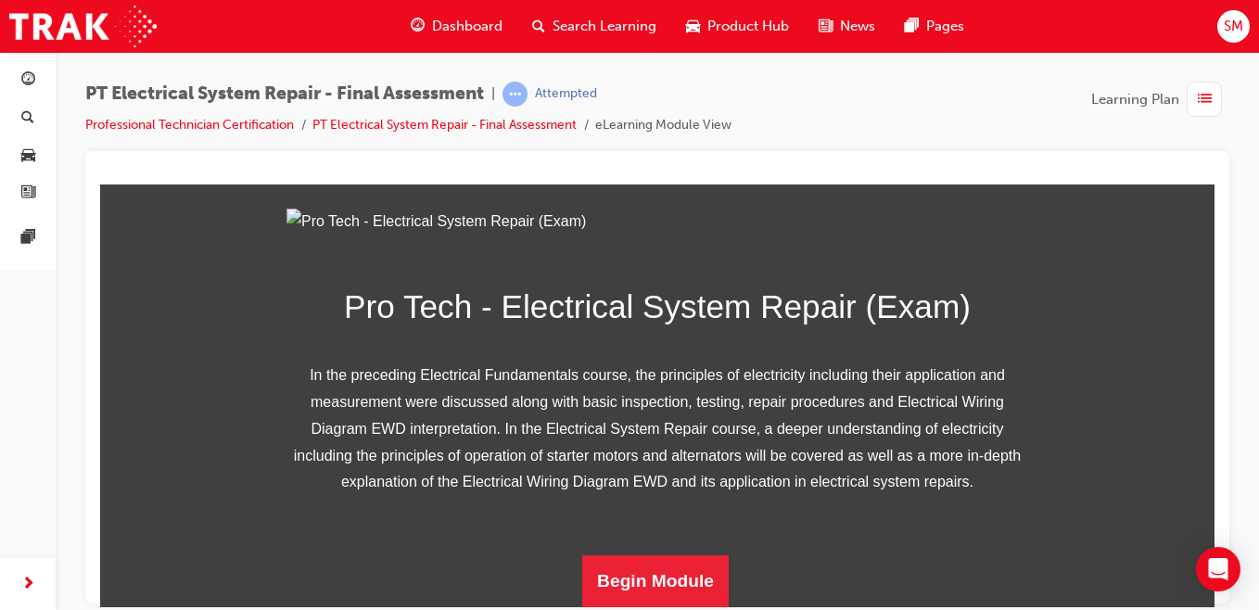
scroll to position [353, 0]
click at [692, 575] on button "Begin Module" at bounding box center [655, 581] width 147 height 52
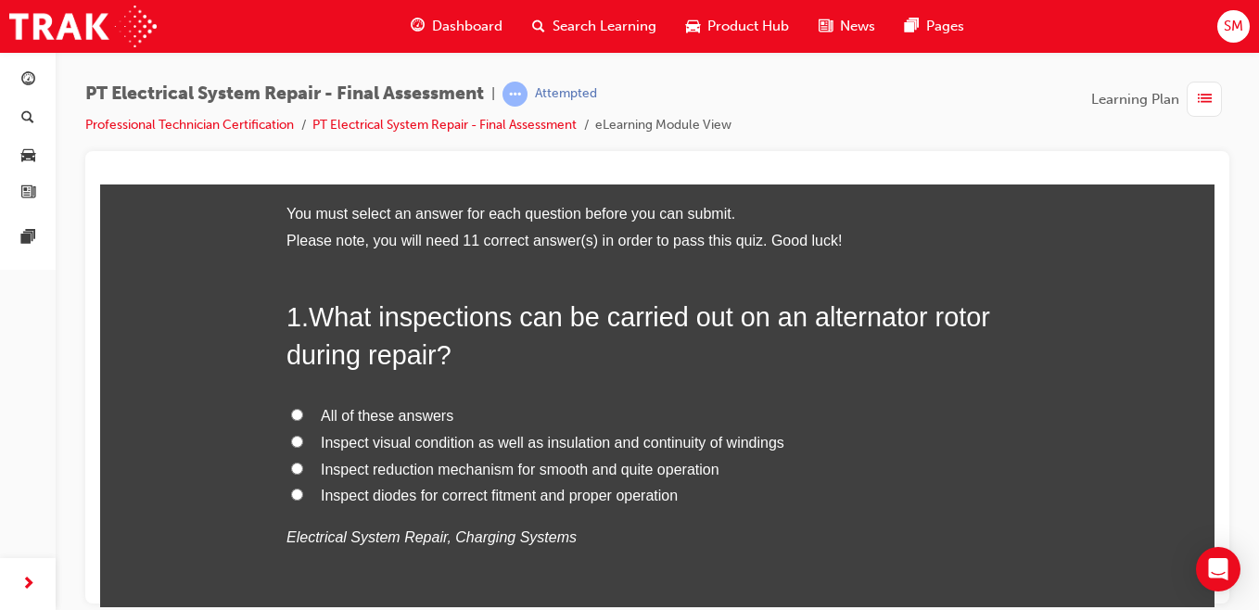
scroll to position [158, 0]
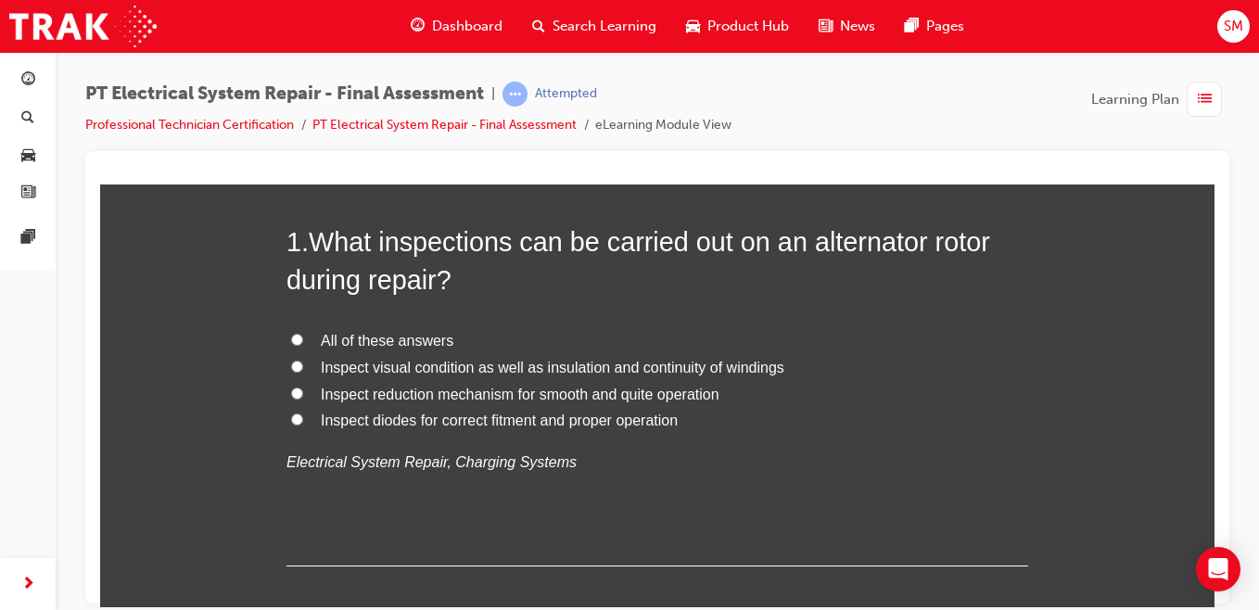
click at [291, 340] on input "All of these answers" at bounding box center [297, 339] width 12 height 12
radio input "true"
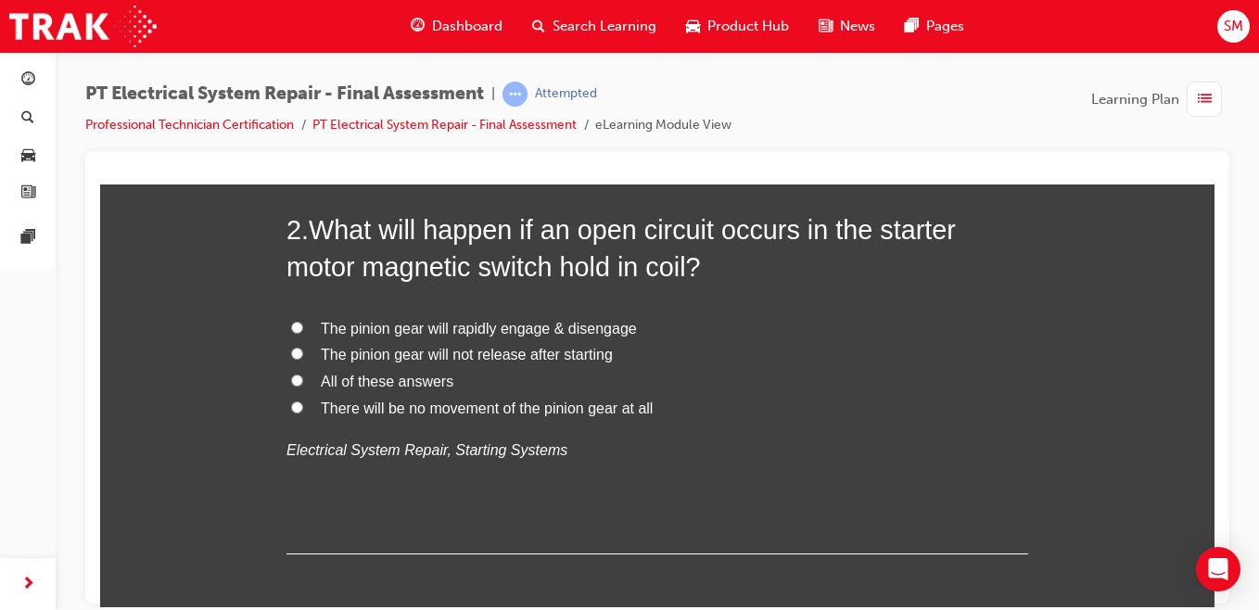
scroll to position [609, 0]
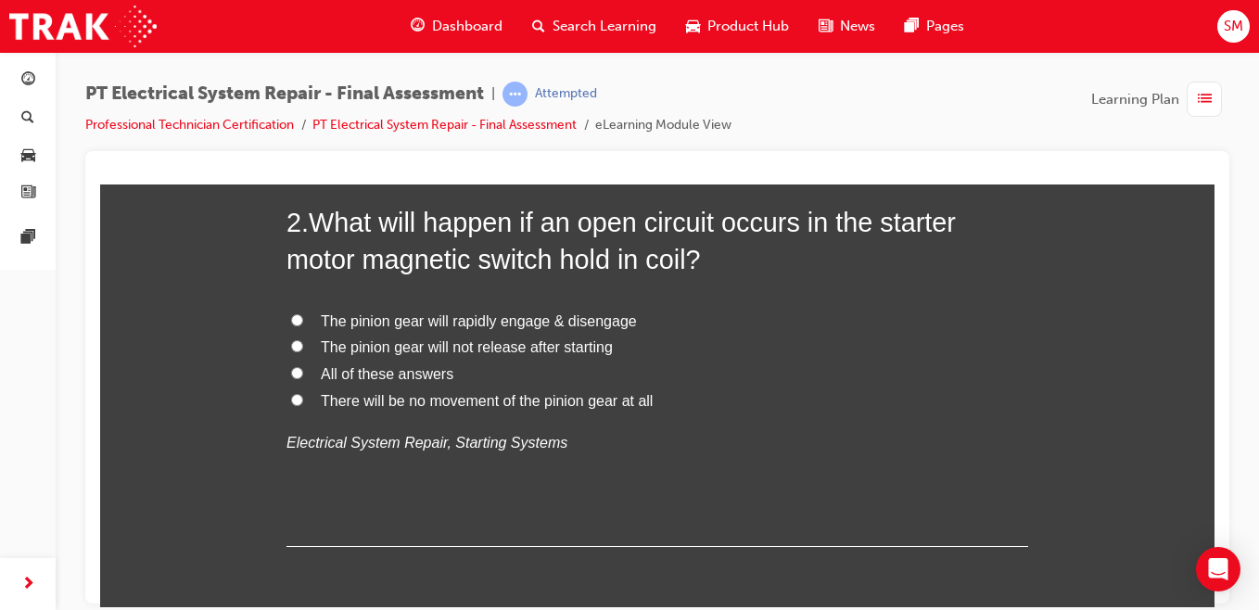
click at [291, 322] on input "The pinion gear will rapidly engage & disengage" at bounding box center [297, 319] width 12 height 12
radio input "true"
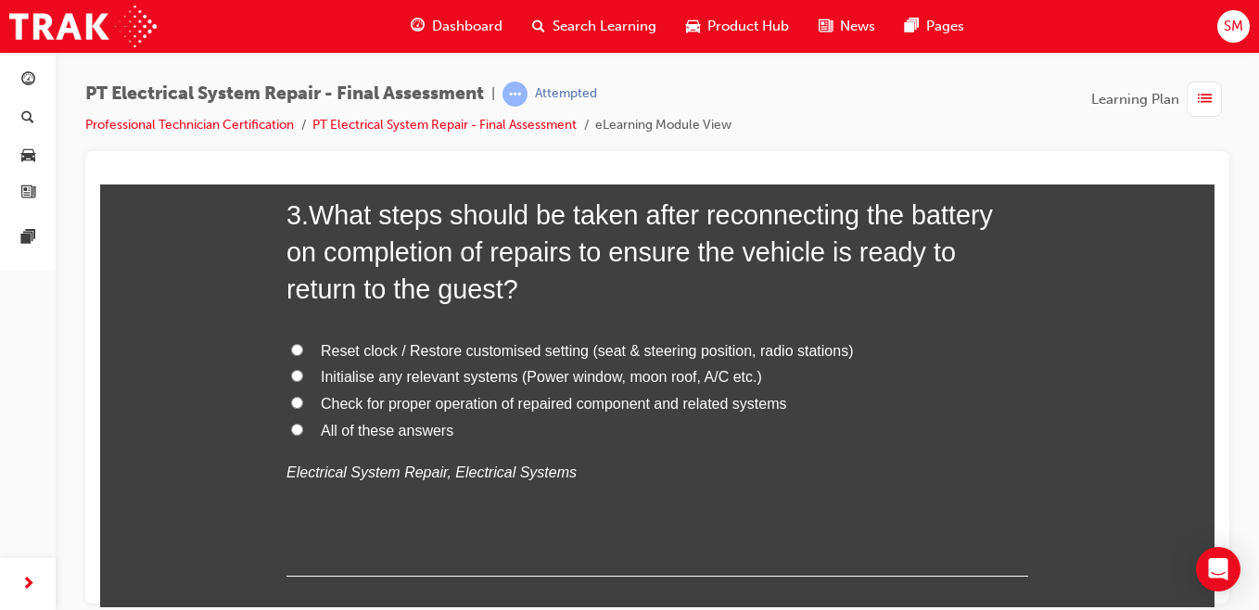
scroll to position [1050, 0]
click at [287, 439] on label "All of these answers" at bounding box center [658, 429] width 742 height 27
click at [291, 434] on input "All of these answers" at bounding box center [297, 428] width 12 height 12
radio input "true"
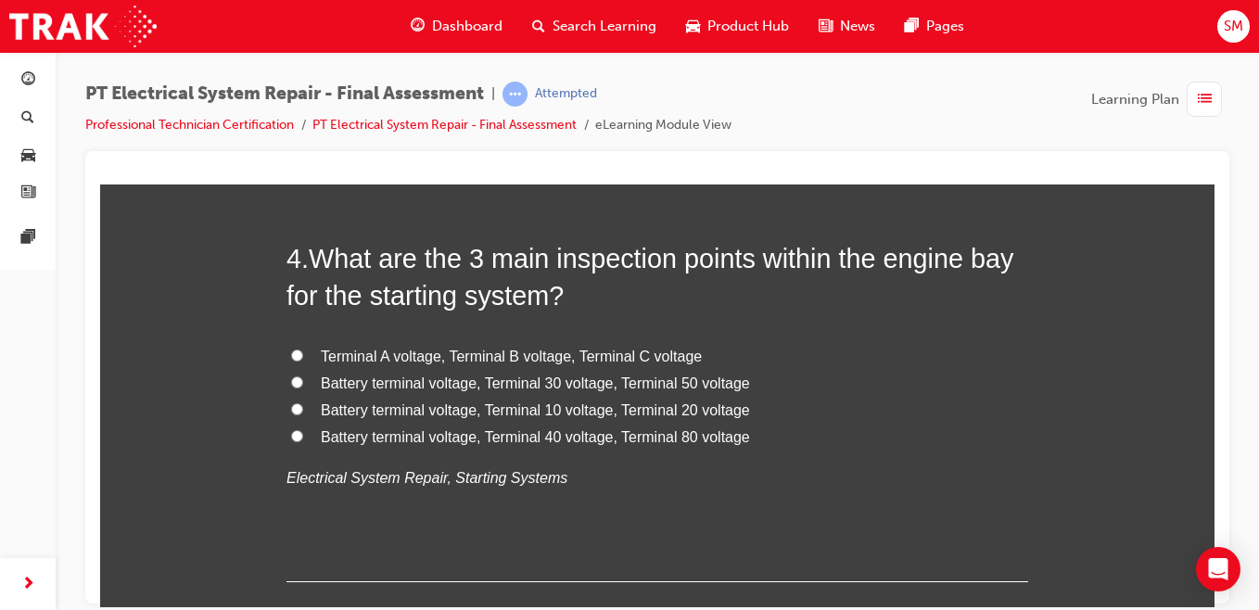
scroll to position [1473, 0]
click at [321, 389] on span "Battery terminal voltage, Terminal 30 voltage, Terminal 50 voltage" at bounding box center [535, 384] width 429 height 16
click at [303, 389] on input "Battery terminal voltage, Terminal 30 voltage, Terminal 50 voltage" at bounding box center [297, 382] width 12 height 12
radio input "true"
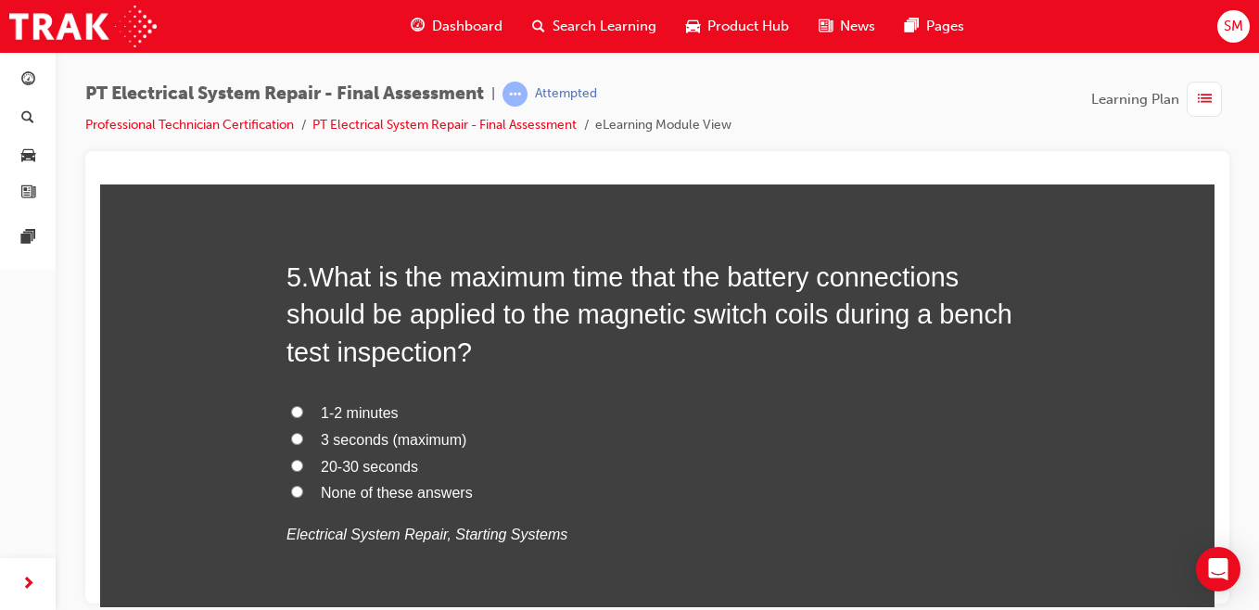
scroll to position [1886, 0]
click at [291, 437] on input "3 seconds (maximum)" at bounding box center [297, 439] width 12 height 12
radio input "true"
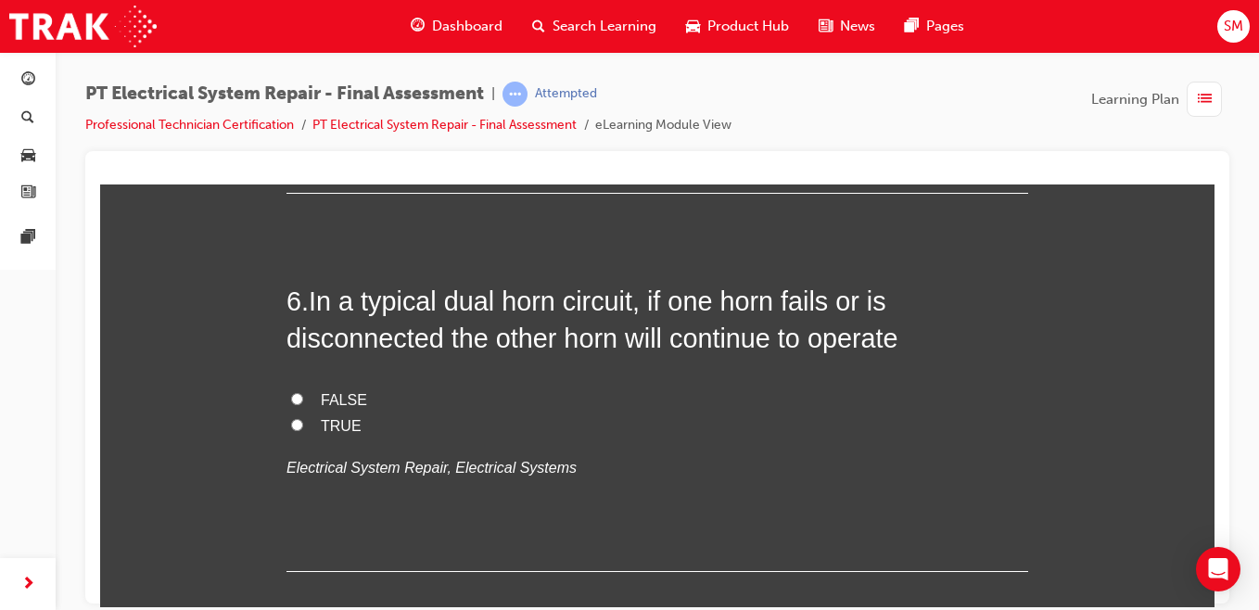
scroll to position [2334, 0]
click at [296, 424] on input "TRUE" at bounding box center [297, 422] width 12 height 12
radio input "true"
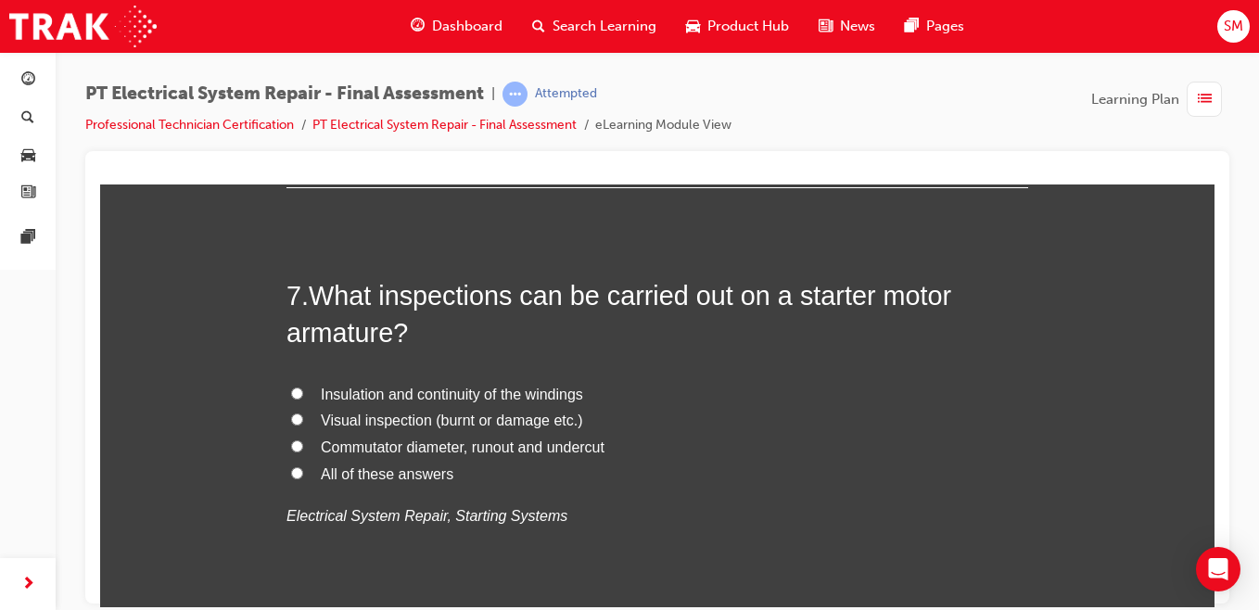
scroll to position [2731, 0]
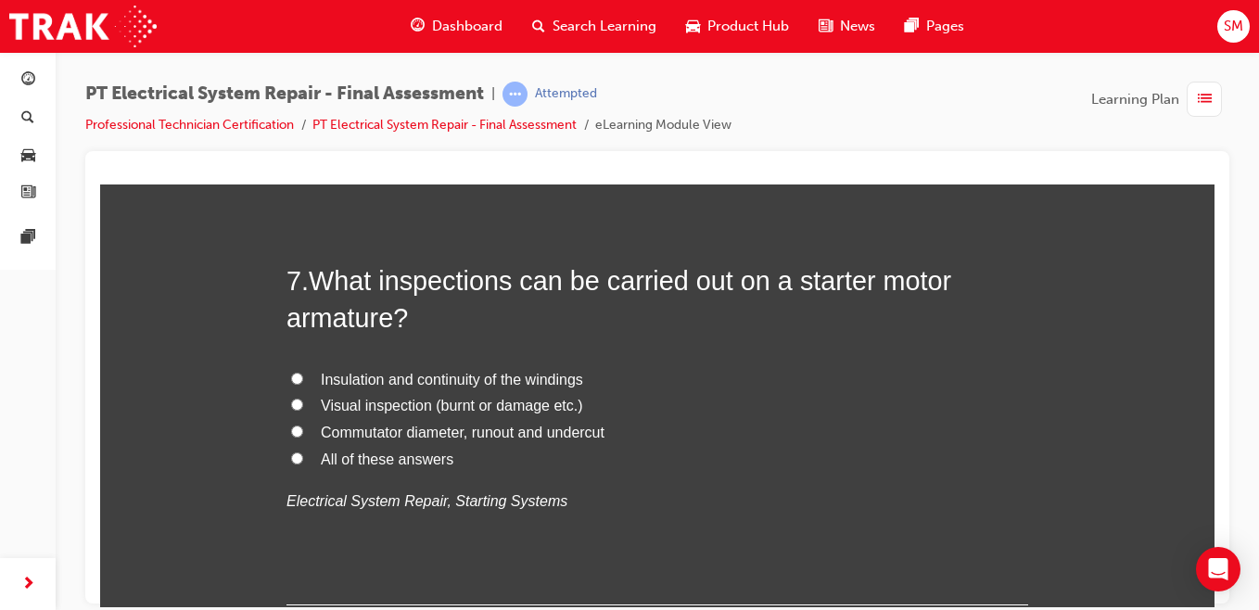
click at [287, 461] on label "All of these answers" at bounding box center [658, 459] width 742 height 27
click at [291, 461] on input "All of these answers" at bounding box center [297, 458] width 12 height 12
radio input "true"
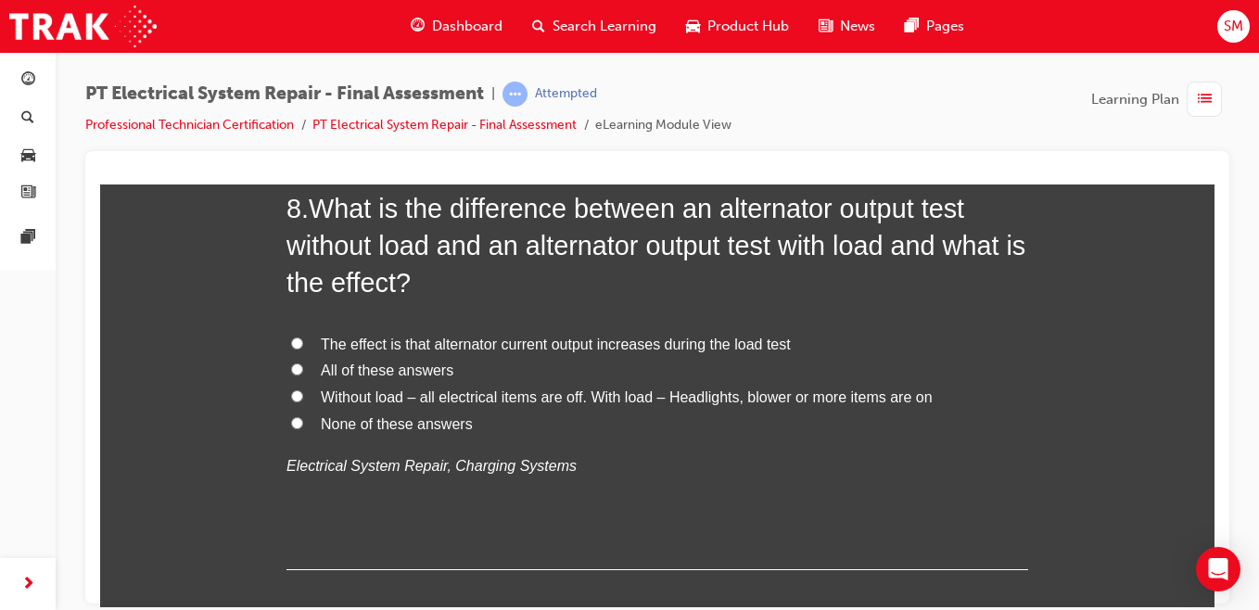
scroll to position [3219, 0]
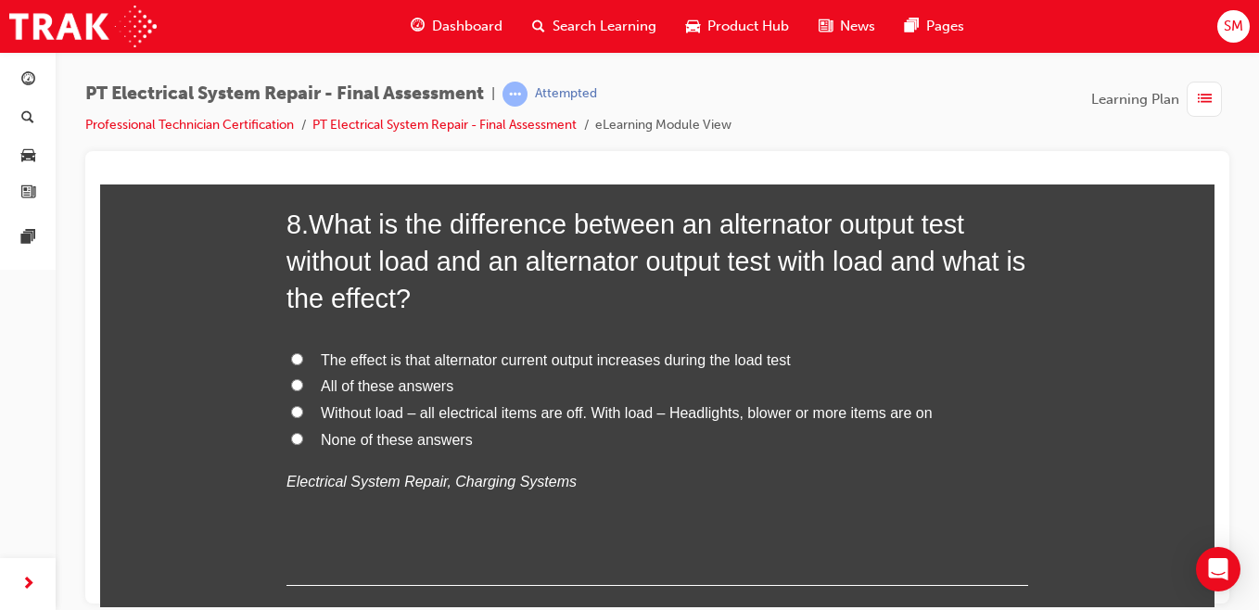
click at [287, 376] on label "All of these answers" at bounding box center [658, 386] width 742 height 27
click at [291, 378] on input "All of these answers" at bounding box center [297, 384] width 12 height 12
radio input "true"
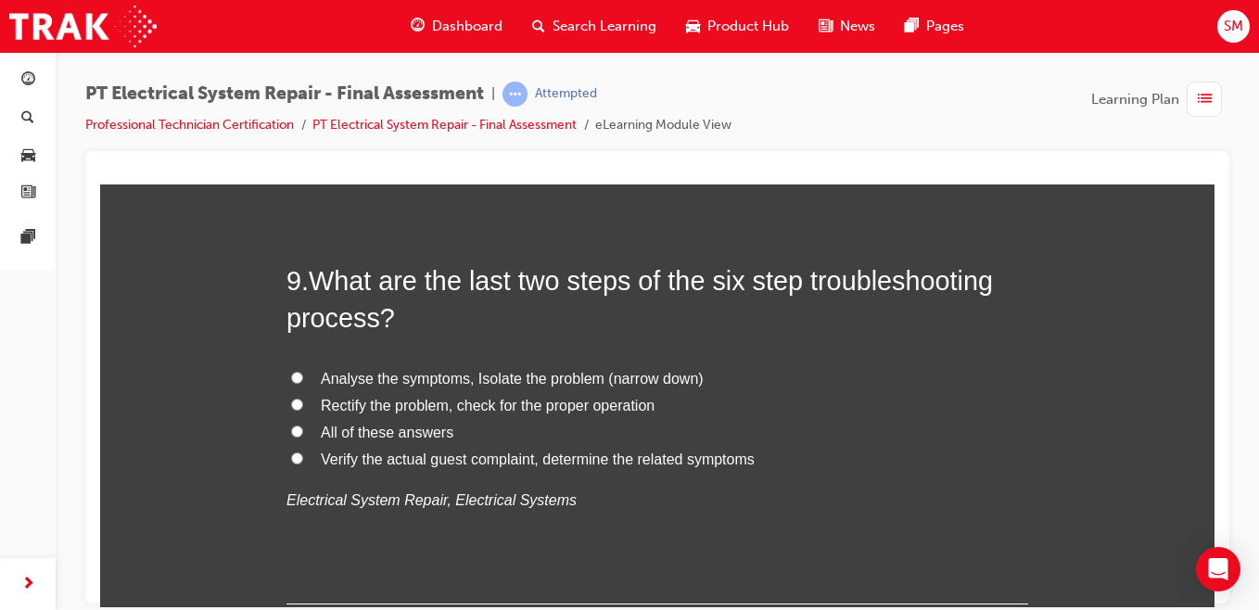
scroll to position [3678, 0]
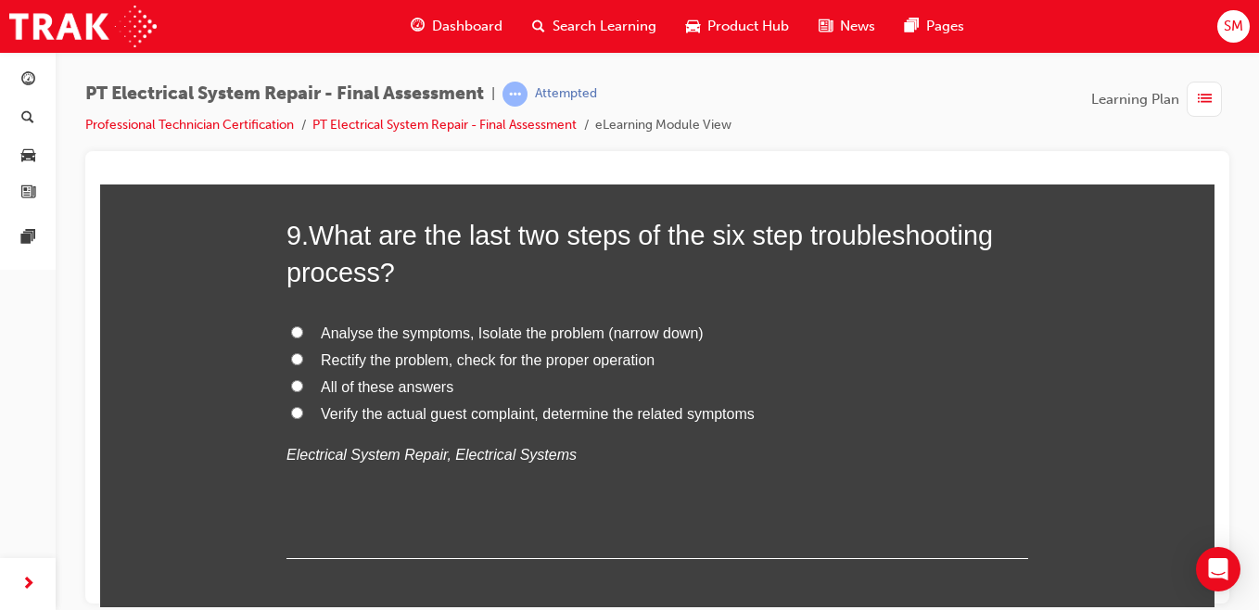
click at [300, 361] on label "Rectify the problem, check for the proper operation" at bounding box center [658, 360] width 742 height 27
click at [300, 361] on input "Rectify the problem, check for the proper operation" at bounding box center [297, 358] width 12 height 12
radio input "true"
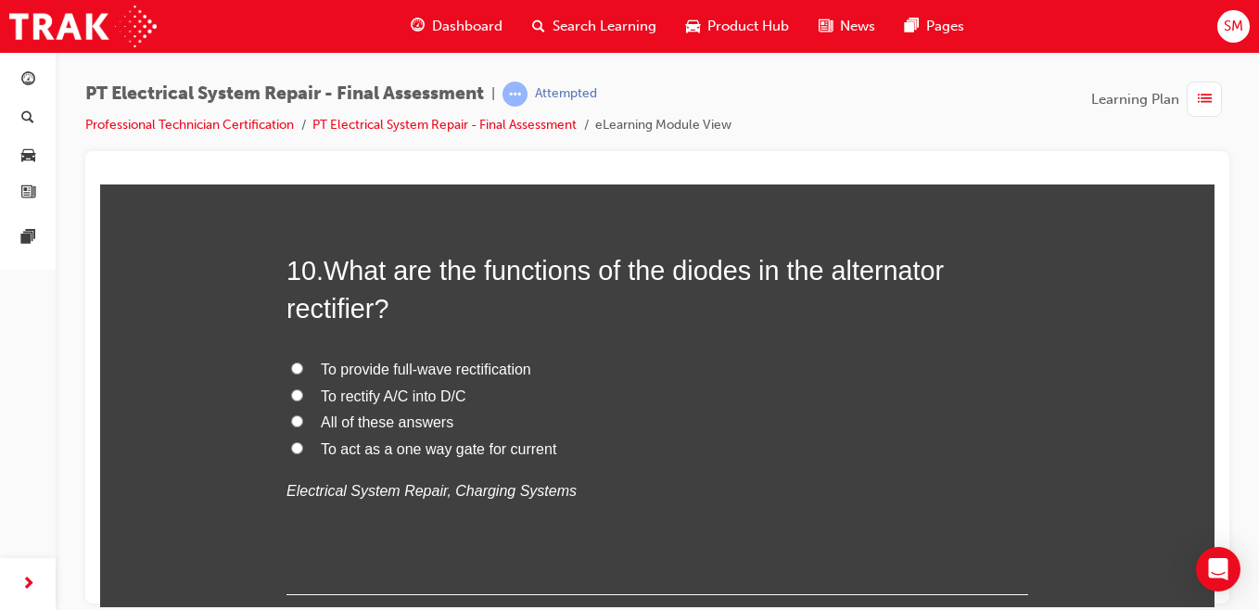
scroll to position [4073, 0]
click at [291, 425] on input "All of these answers" at bounding box center [297, 421] width 12 height 12
radio input "true"
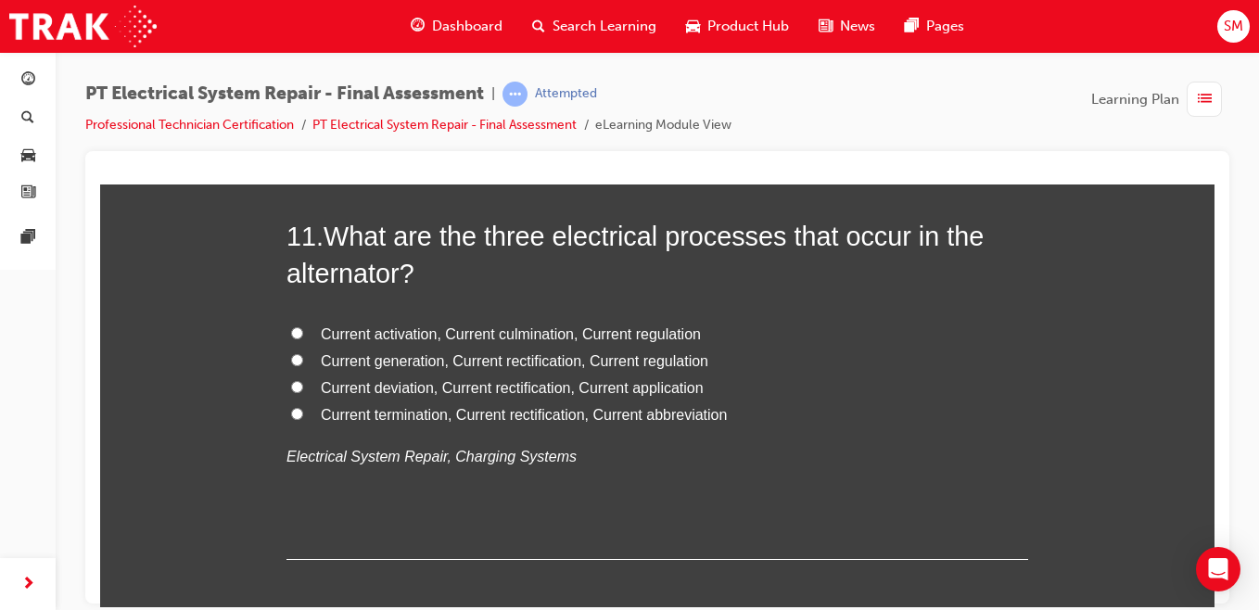
scroll to position [4538, 0]
click at [291, 425] on label "Current termination, Current rectification, Current abbreviation" at bounding box center [658, 416] width 742 height 27
click at [291, 421] on input "Current termination, Current rectification, Current abbreviation" at bounding box center [297, 415] width 12 height 12
radio input "true"
click at [293, 369] on label "Current generation, Current rectification, Current regulation" at bounding box center [658, 363] width 742 height 27
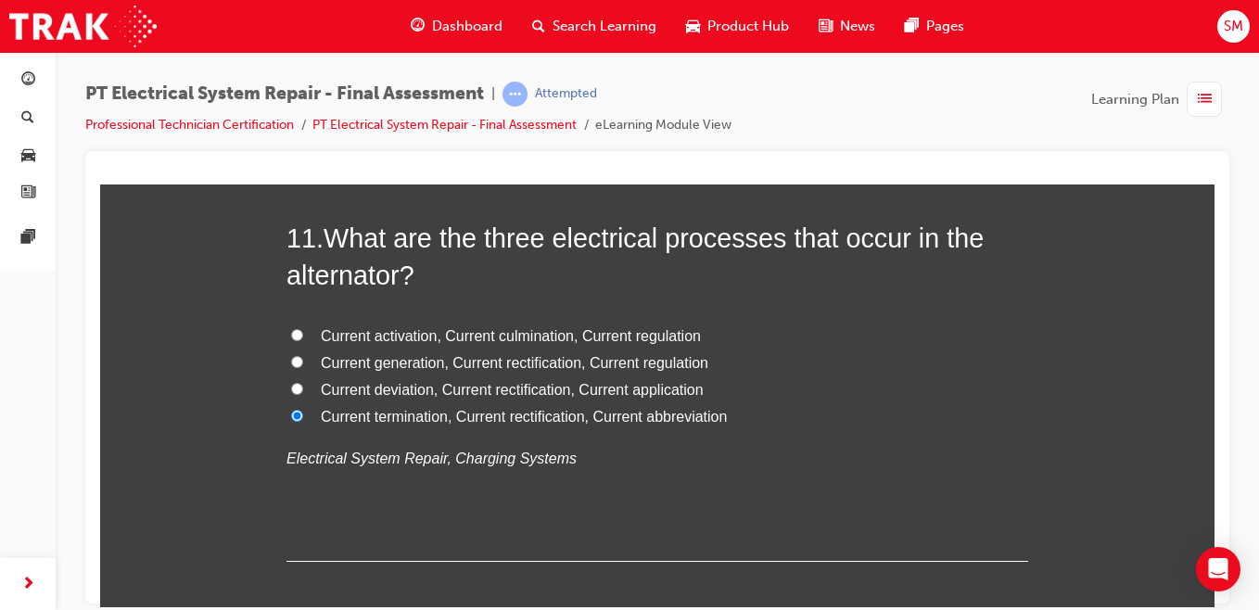
click at [293, 367] on input "Current generation, Current rectification, Current regulation" at bounding box center [297, 361] width 12 height 12
radio input "true"
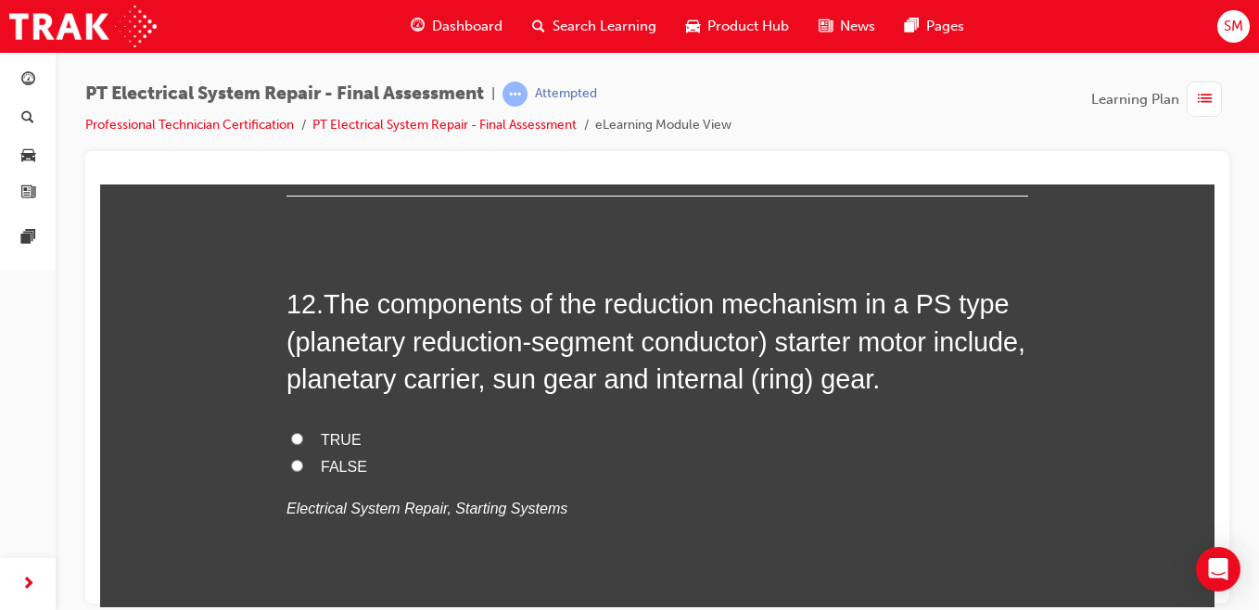
scroll to position [4906, 0]
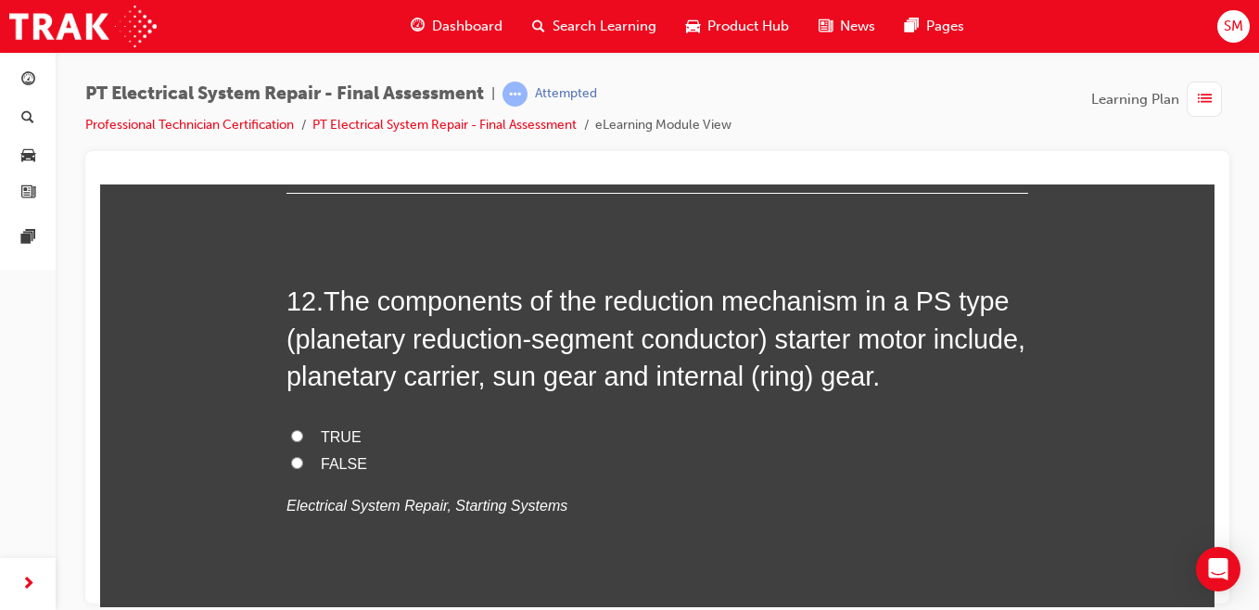
click at [291, 427] on label "TRUE" at bounding box center [658, 437] width 742 height 27
click at [291, 429] on input "TRUE" at bounding box center [297, 435] width 12 height 12
radio input "true"
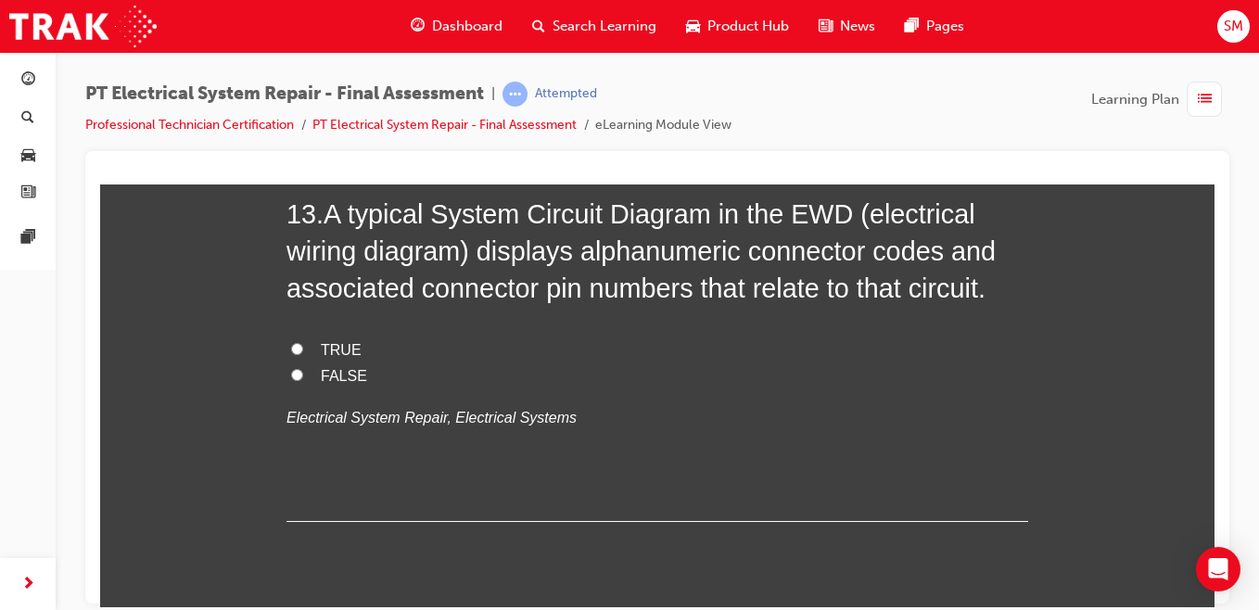
scroll to position [5332, 0]
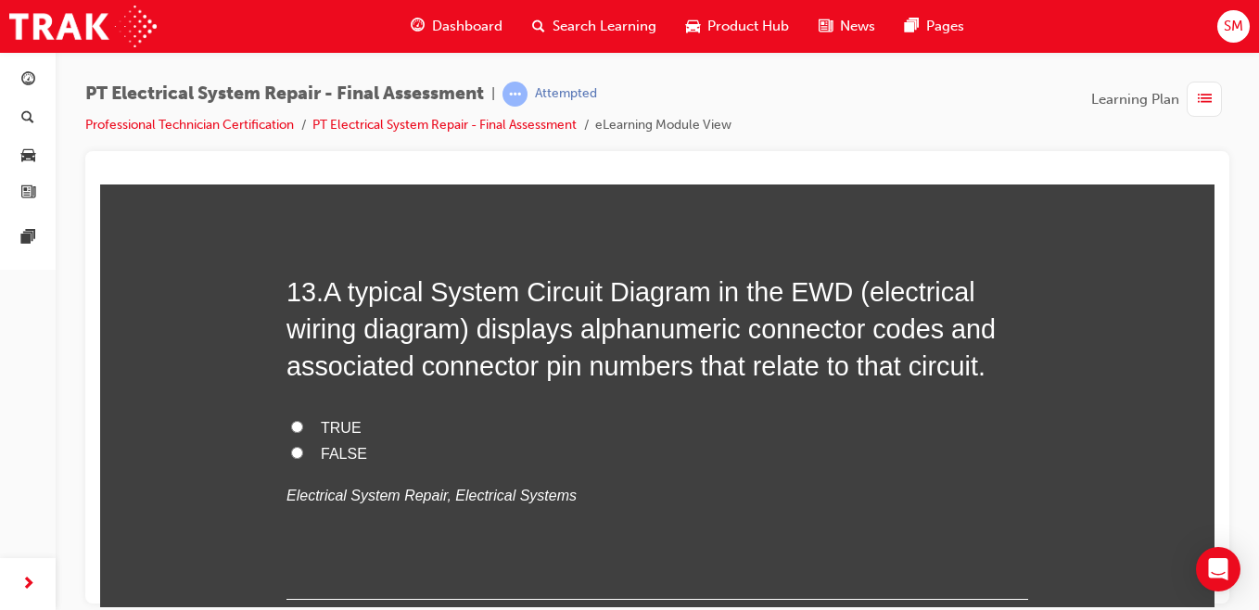
click at [295, 435] on label "TRUE" at bounding box center [658, 427] width 742 height 27
click at [295, 432] on input "TRUE" at bounding box center [297, 426] width 12 height 12
radio input "true"
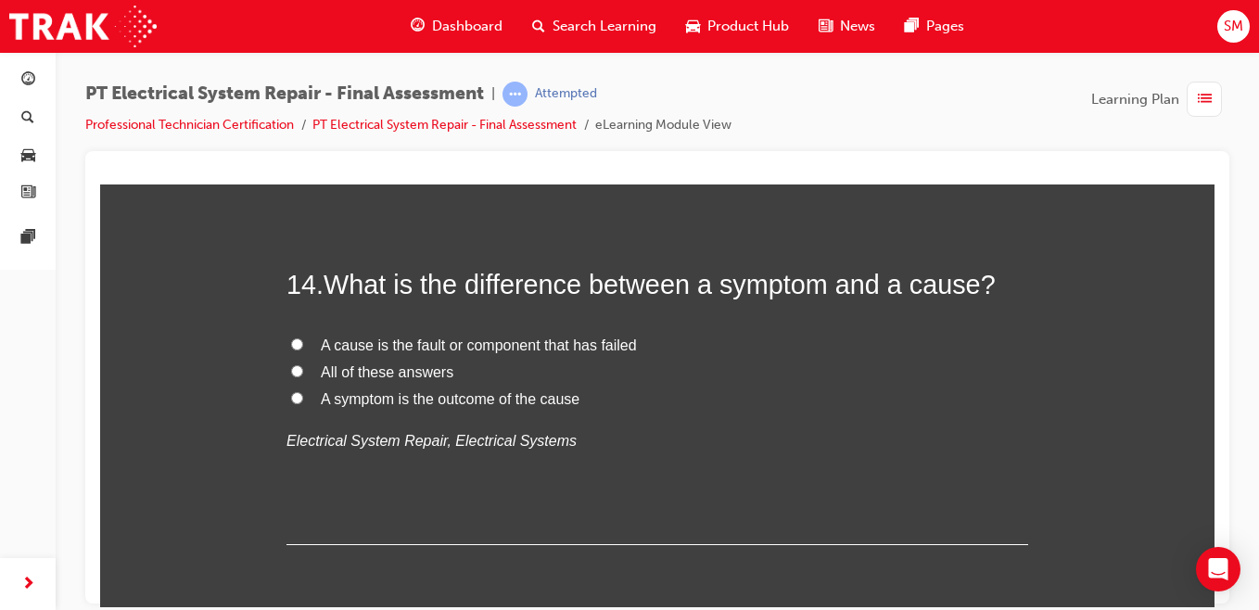
scroll to position [5755, 0]
click at [291, 394] on input "A symptom is the outcome of the cause" at bounding box center [297, 396] width 12 height 12
radio input "true"
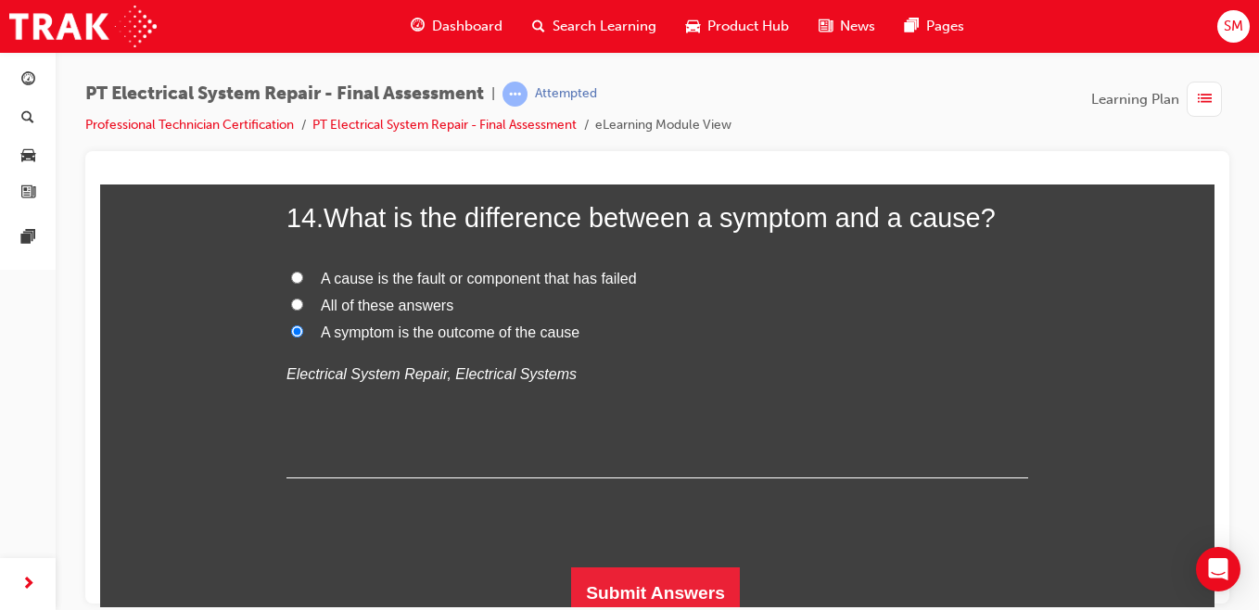
scroll to position [5832, 0]
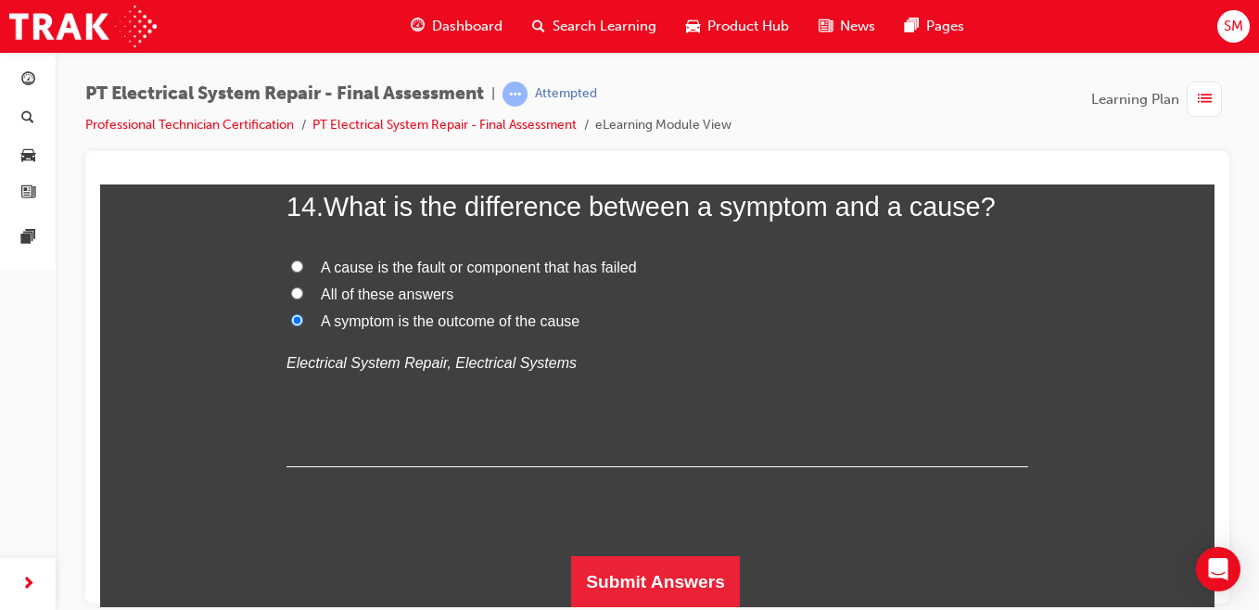
click at [651, 565] on button "Submit Answers" at bounding box center [655, 581] width 169 height 52
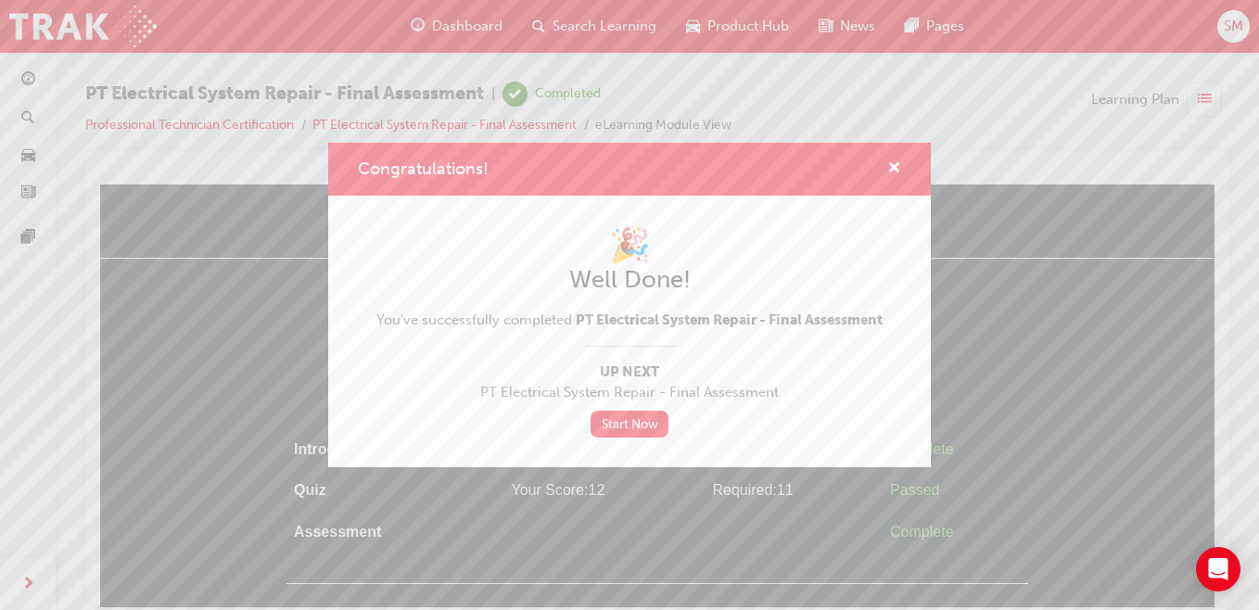
click at [293, 392] on div "Congratulations! 🎉 Well Done! You've successfully completed PT Electrical Syste…" at bounding box center [629, 305] width 1259 height 610
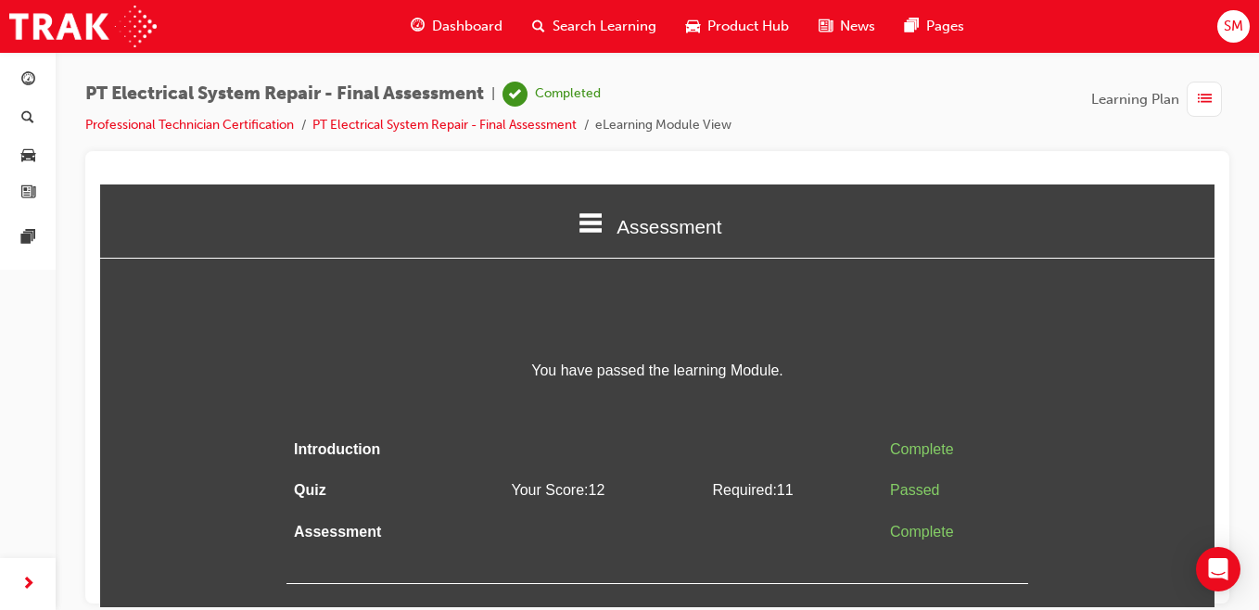
click at [1230, 30] on span "SM" at bounding box center [1233, 26] width 19 height 21
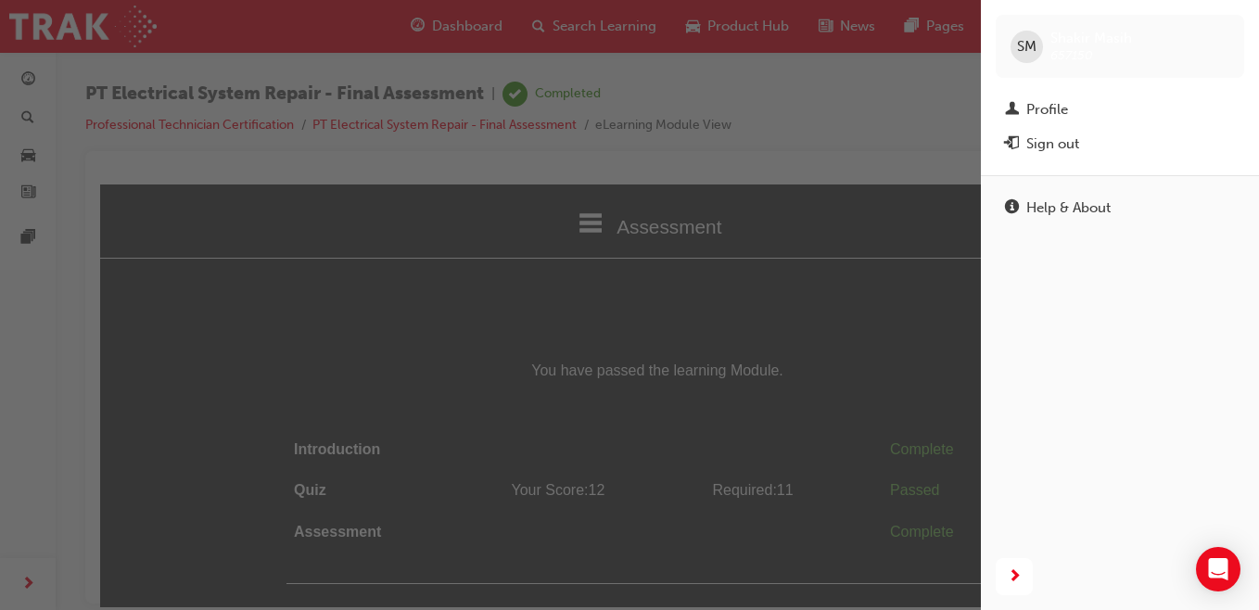
click at [1040, 135] on div "Sign out" at bounding box center [1052, 144] width 53 height 21
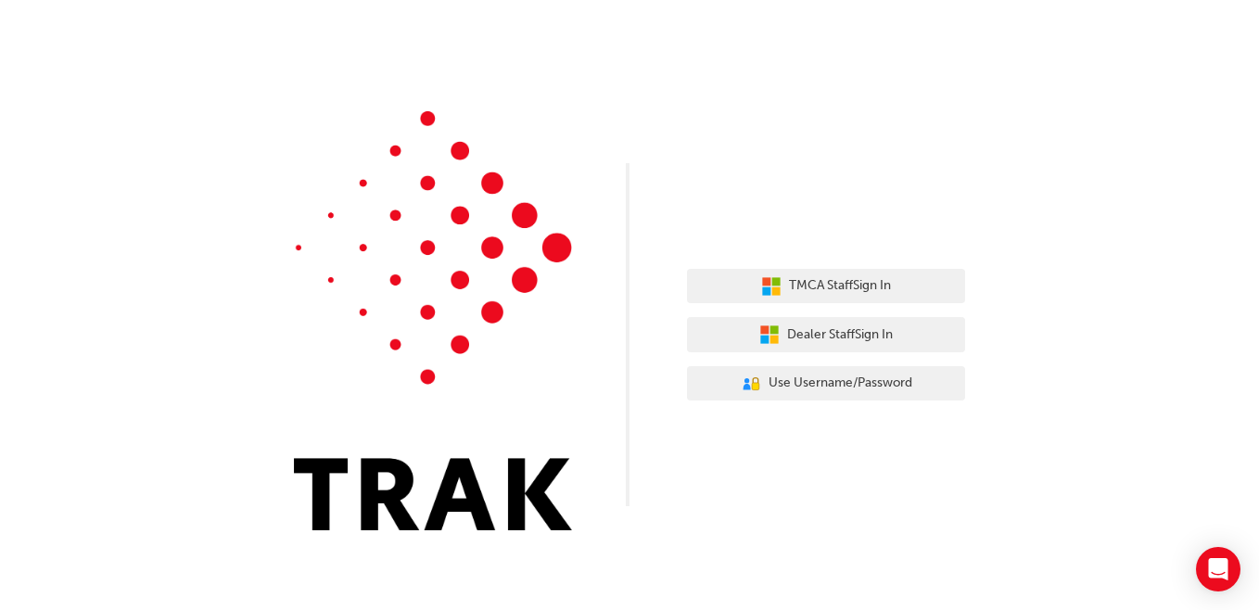
click at [1068, 124] on div "TMCA Staff Sign In Dealer Staff Sign In User Authentication Icon - Blue Person,…" at bounding box center [629, 279] width 1259 height 558
